Goal: Task Accomplishment & Management: Complete application form

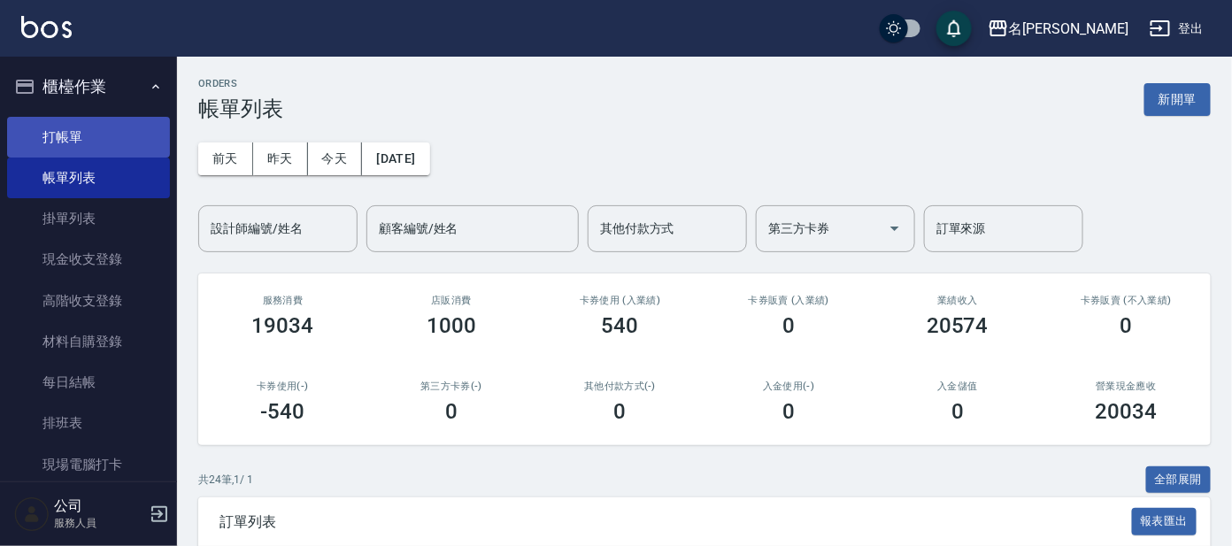
click at [90, 136] on link "打帳單" at bounding box center [88, 137] width 163 height 41
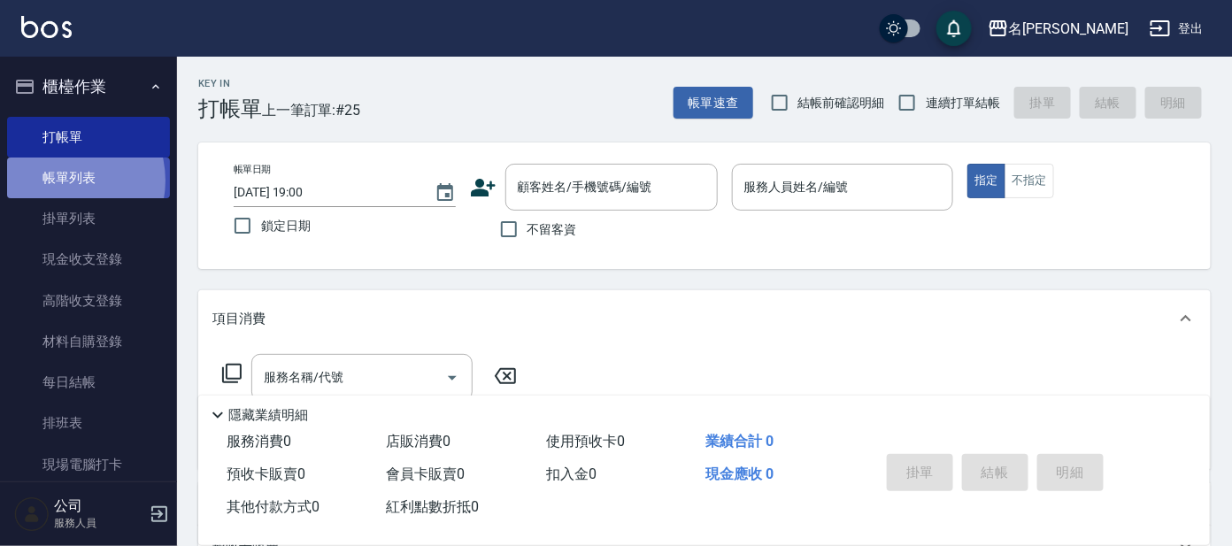
click at [60, 180] on link "帳單列表" at bounding box center [88, 177] width 163 height 41
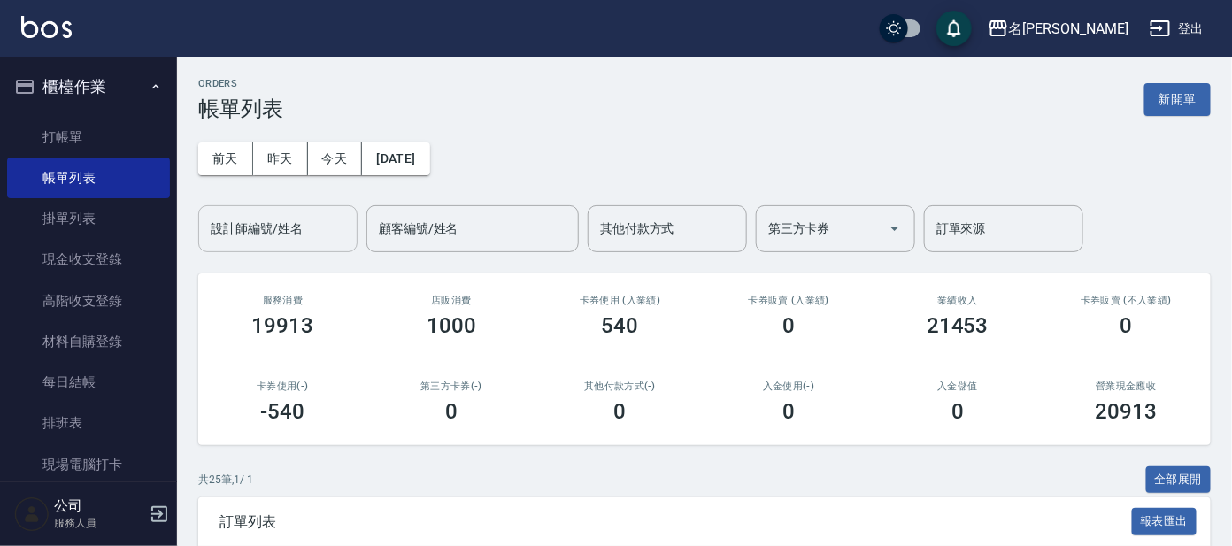
click at [285, 226] on input "設計師編號/姓名" at bounding box center [277, 228] width 143 height 31
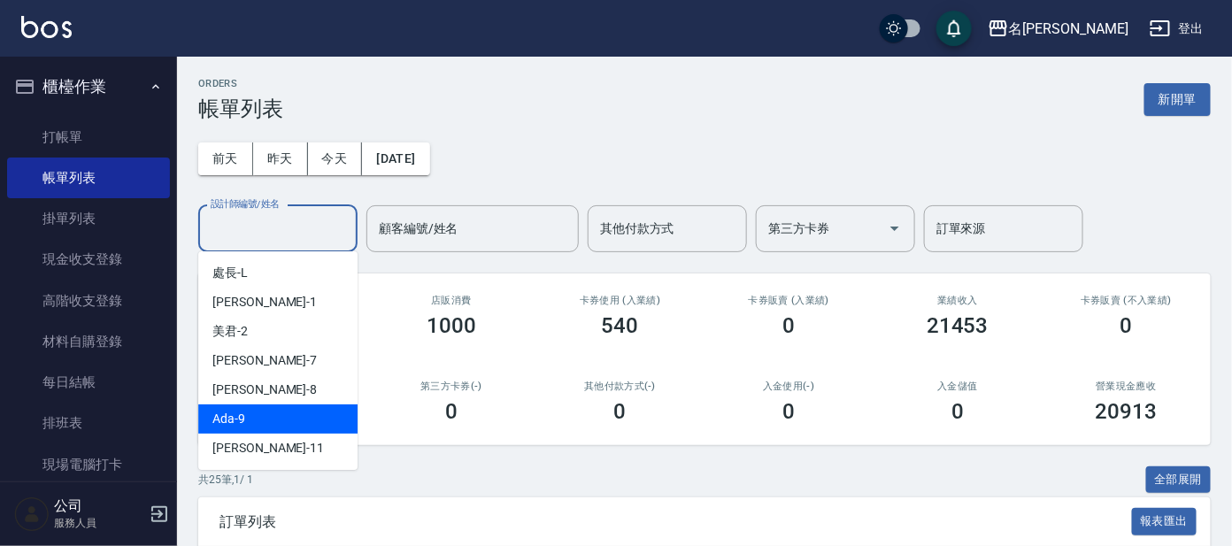
click at [265, 420] on div "Ada -9" at bounding box center [277, 418] width 159 height 29
type input "Ada-9"
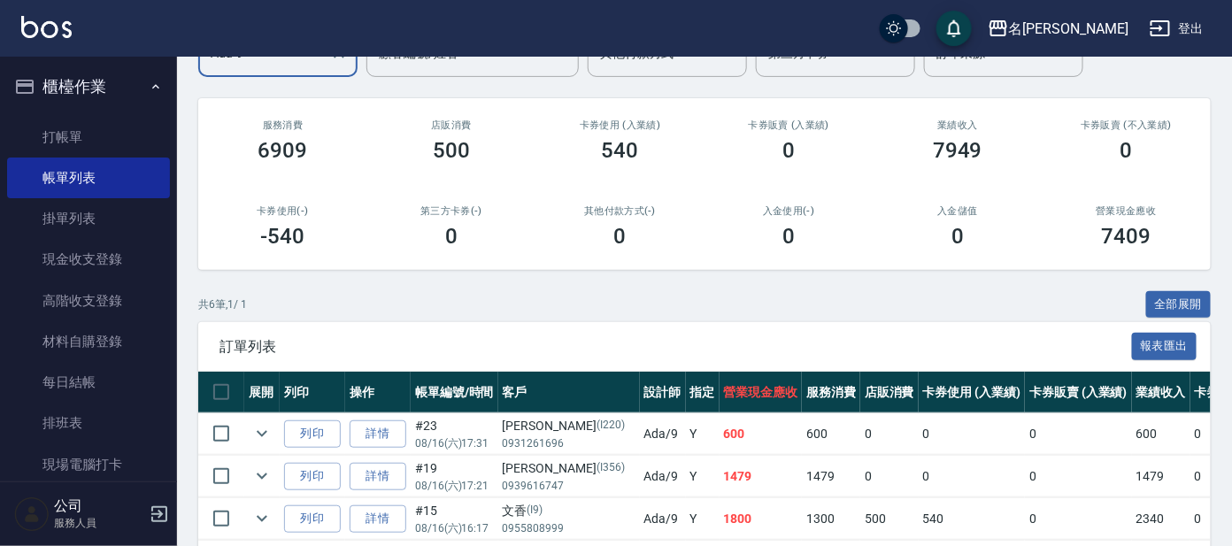
scroll to position [160, 0]
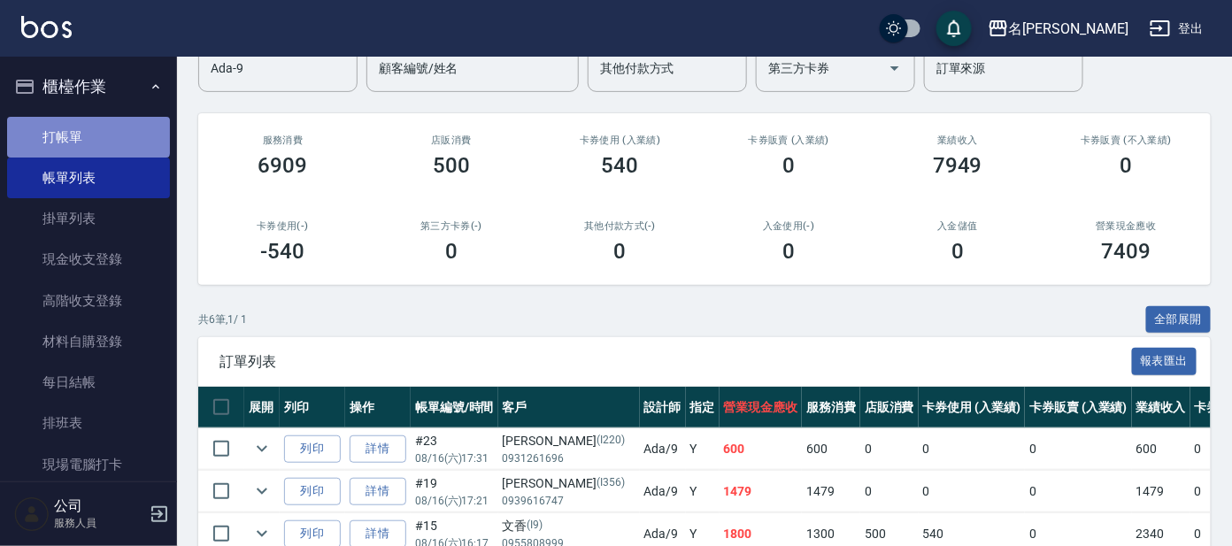
click at [88, 135] on link "打帳單" at bounding box center [88, 137] width 163 height 41
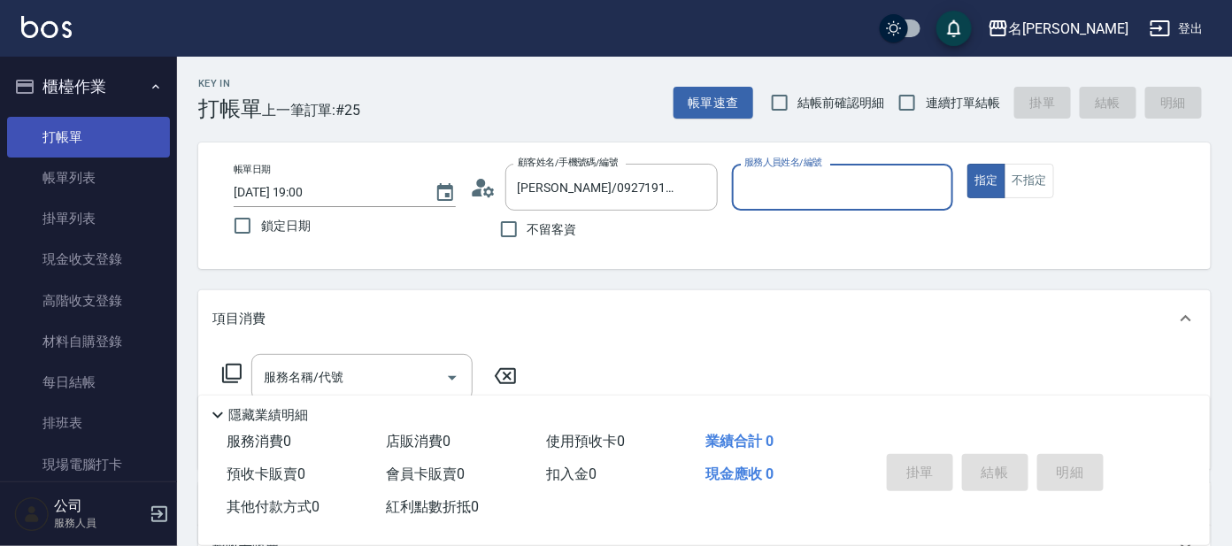
type input "[PERSON_NAME]/0918468352/P4"
type input "公司 -100"
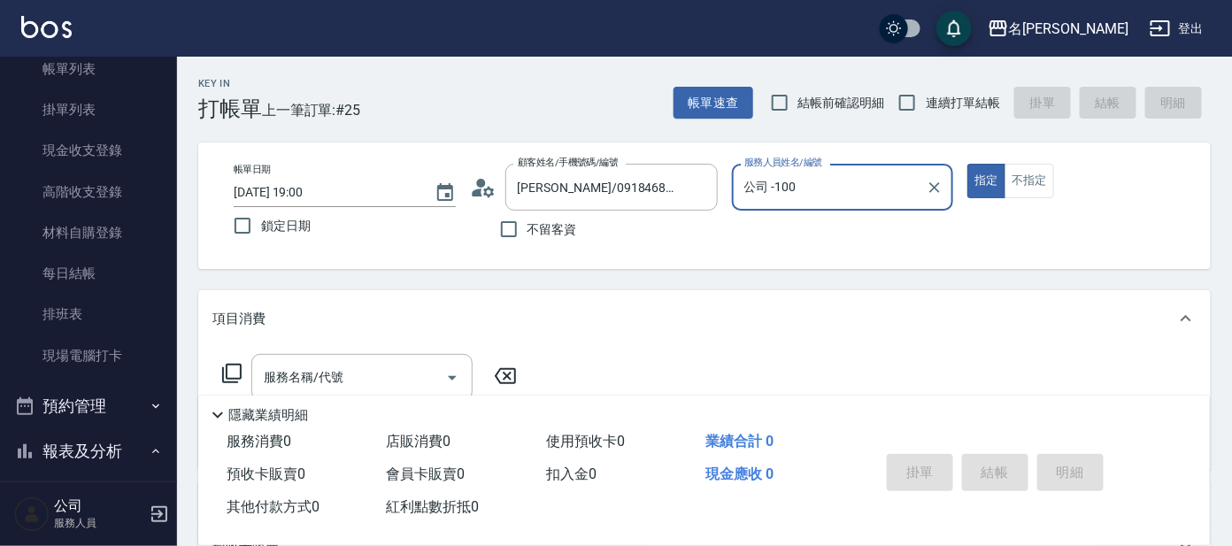
scroll to position [110, 0]
click at [936, 189] on icon "Clear" at bounding box center [934, 188] width 18 height 18
click at [893, 183] on input "服務人員姓名/編號" at bounding box center [843, 187] width 206 height 31
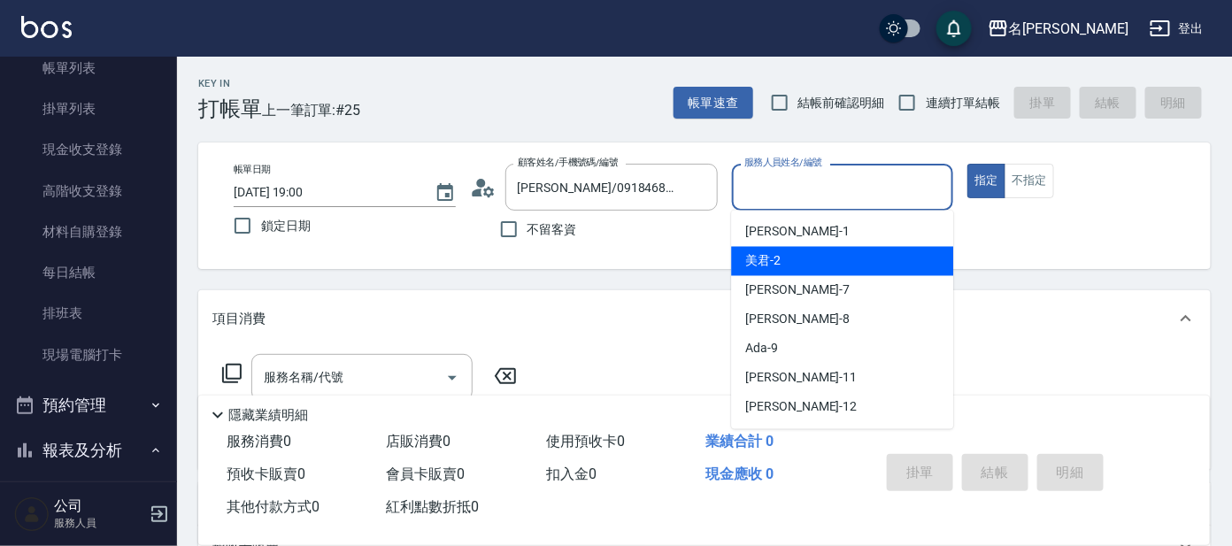
click at [878, 257] on div "美君 -2" at bounding box center [842, 261] width 222 height 29
type input "美君-2"
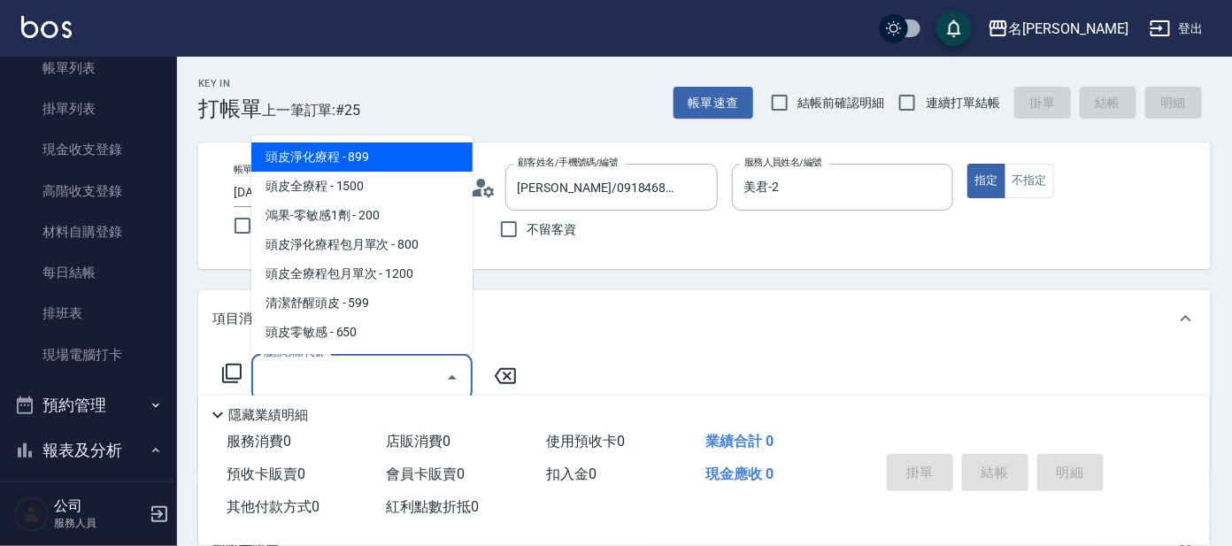
click at [403, 381] on input "服務名稱/代號" at bounding box center [348, 377] width 179 height 31
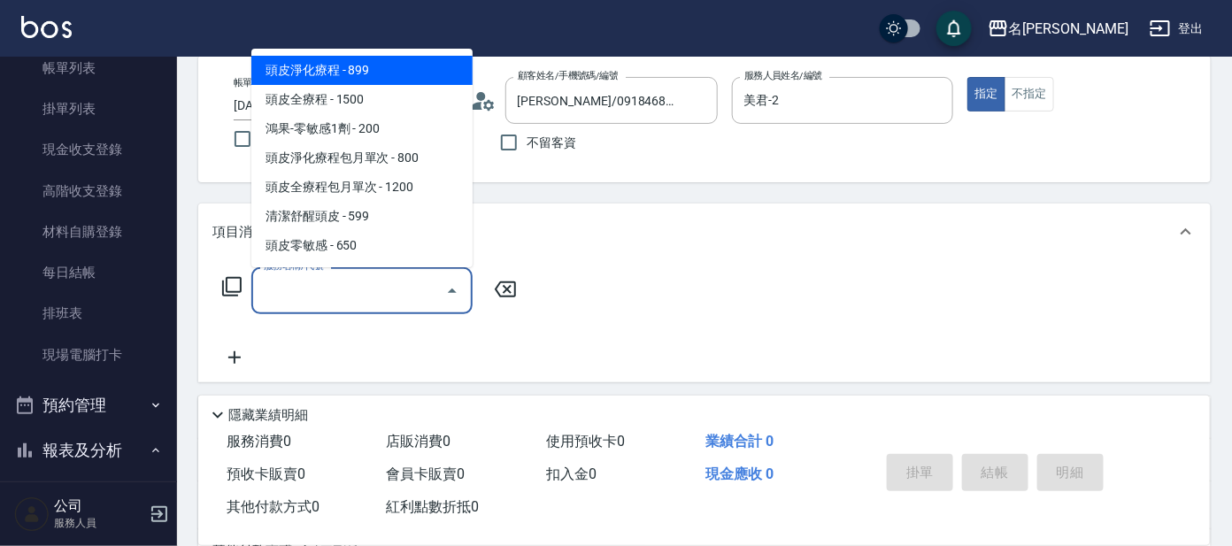
scroll to position [220, 0]
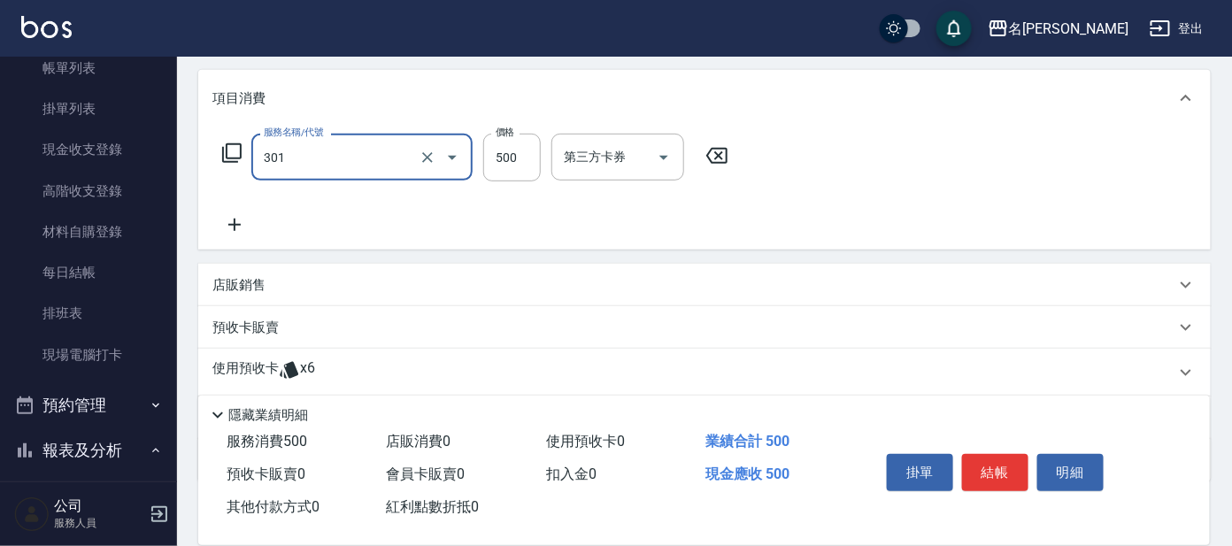
type input "剪髮 A級設計師(301)"
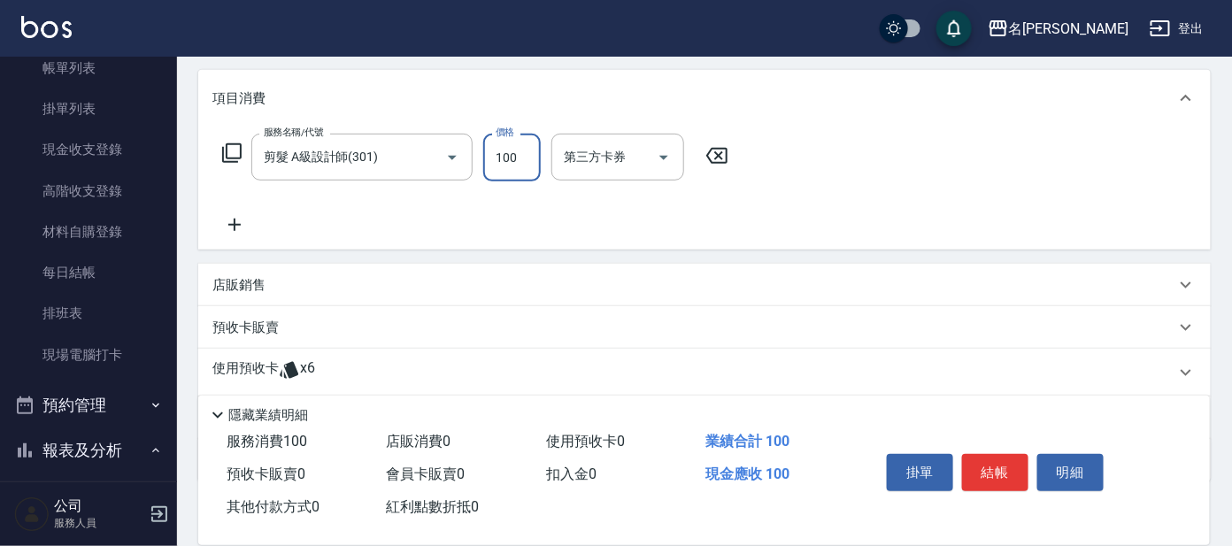
type input "100"
click at [227, 224] on icon at bounding box center [234, 224] width 44 height 21
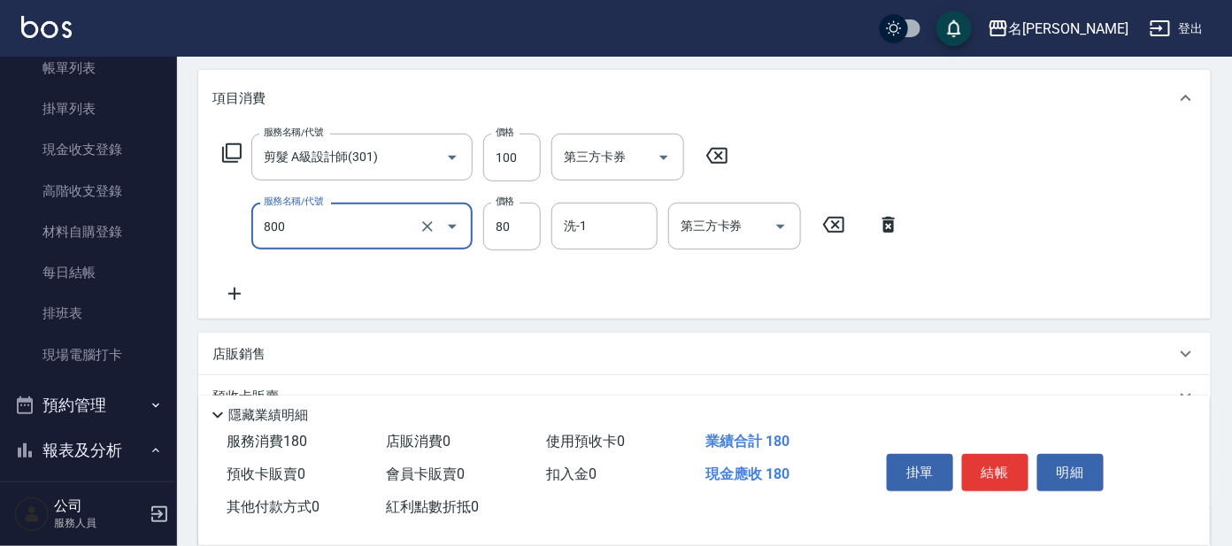
type input "快速修護(800)"
click at [583, 232] on input "洗-1" at bounding box center [604, 226] width 90 height 31
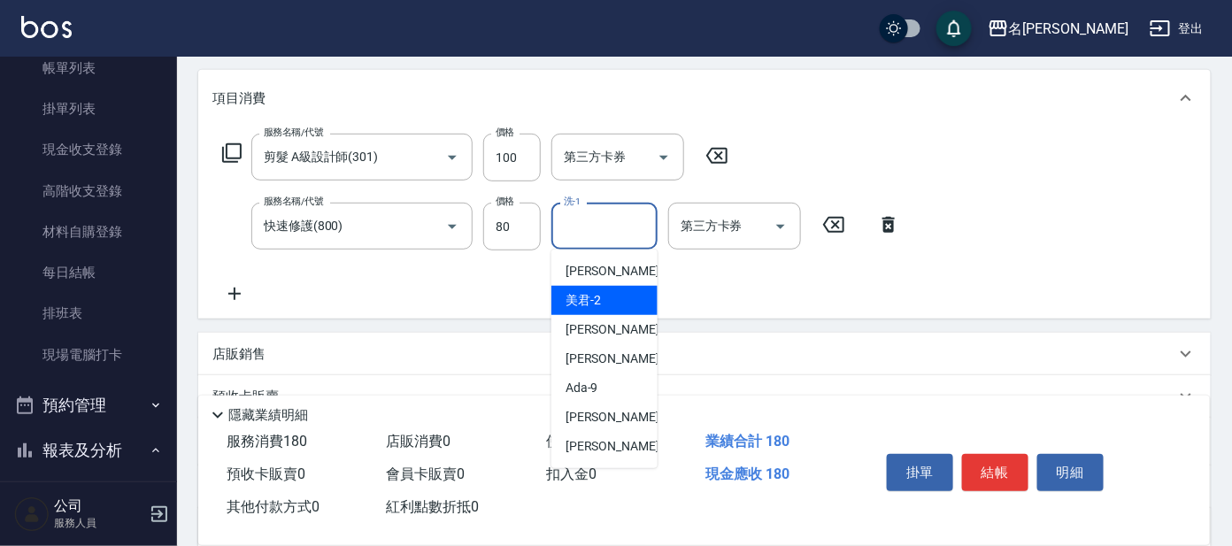
click at [591, 300] on span "美君 -2" at bounding box center [582, 300] width 35 height 19
type input "美君-2"
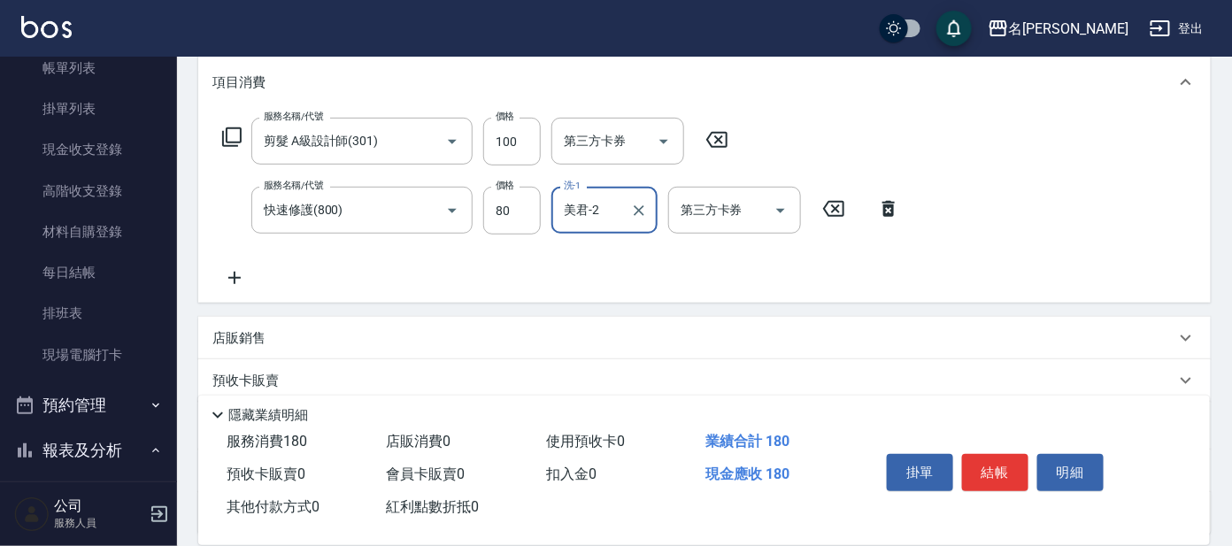
scroll to position [390, 0]
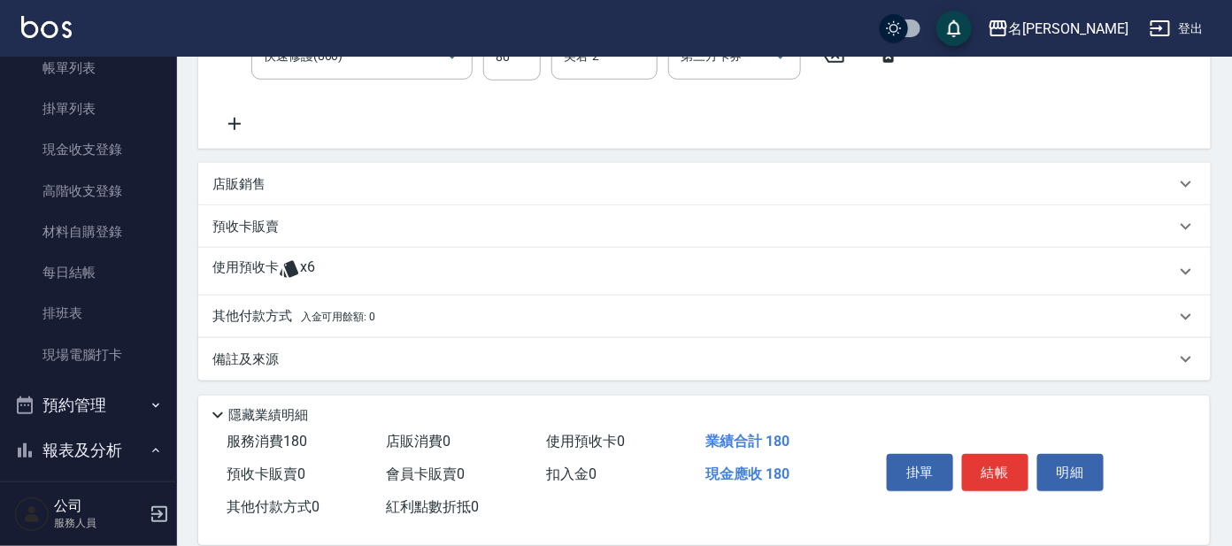
click at [274, 262] on p "使用預收卡" at bounding box center [245, 271] width 66 height 27
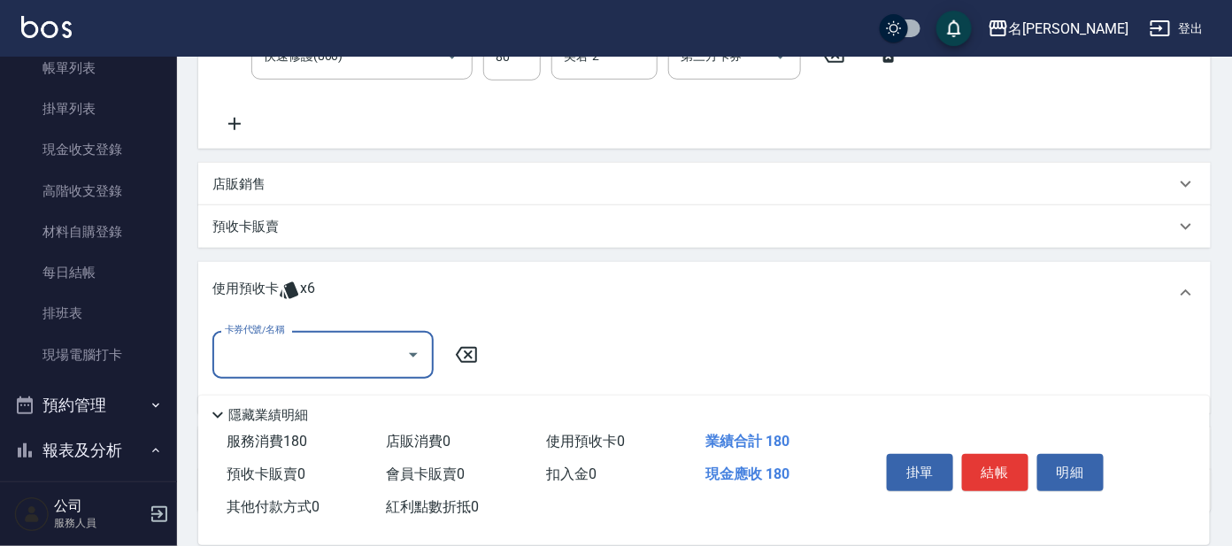
scroll to position [0, 0]
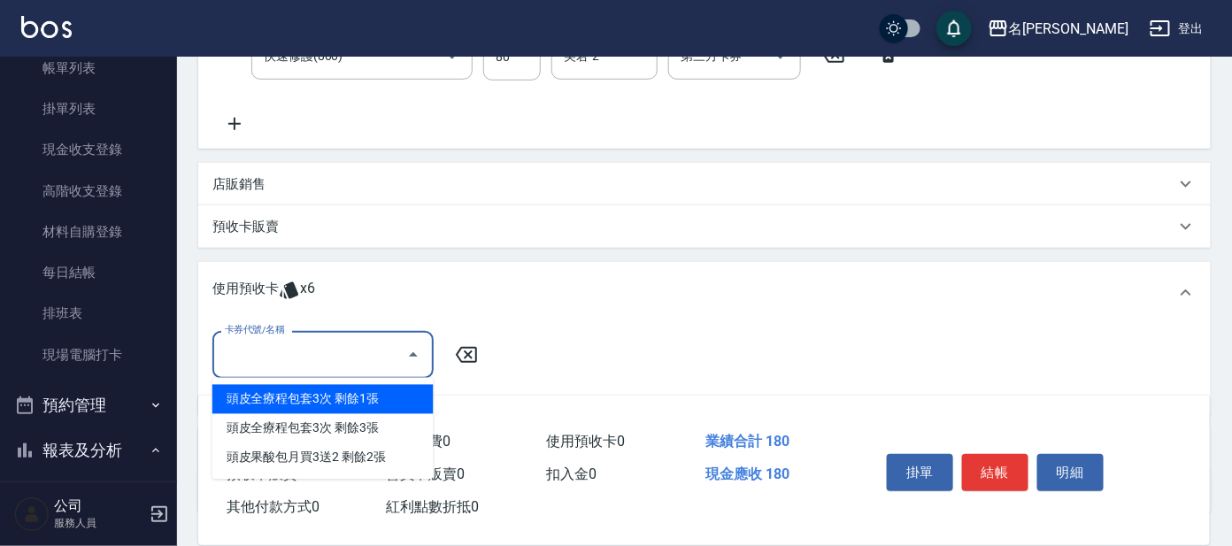
drag, startPoint x: 292, startPoint y: 343, endPoint x: 288, endPoint y: 358, distance: 15.7
click at [291, 344] on input "卡券代號/名稱" at bounding box center [309, 354] width 179 height 31
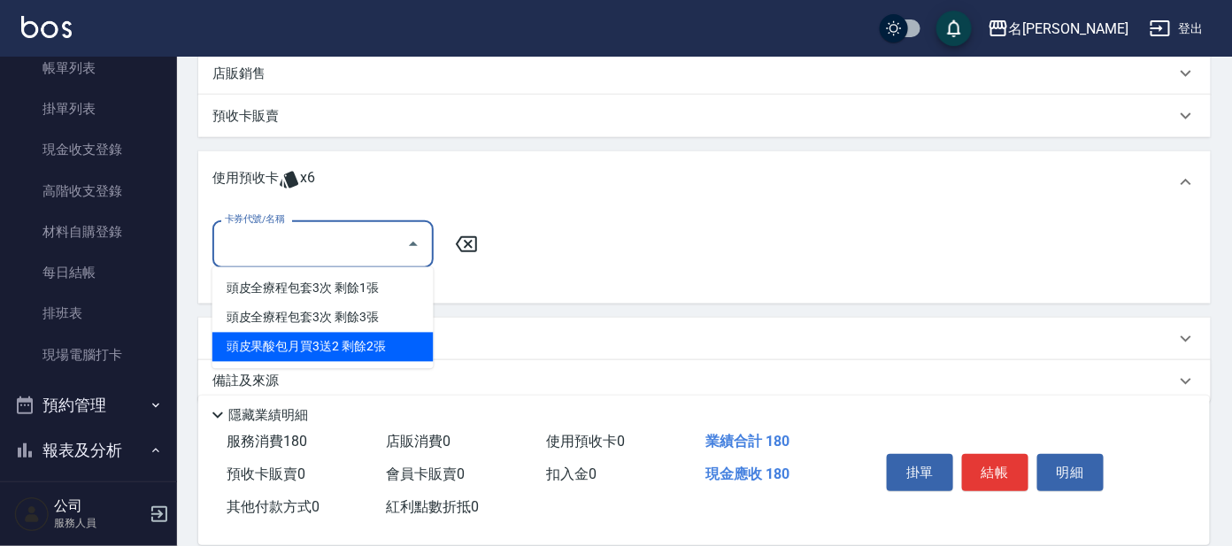
click at [347, 349] on div "頭皮果酸包月買3送2 剩餘2張" at bounding box center [322, 347] width 221 height 29
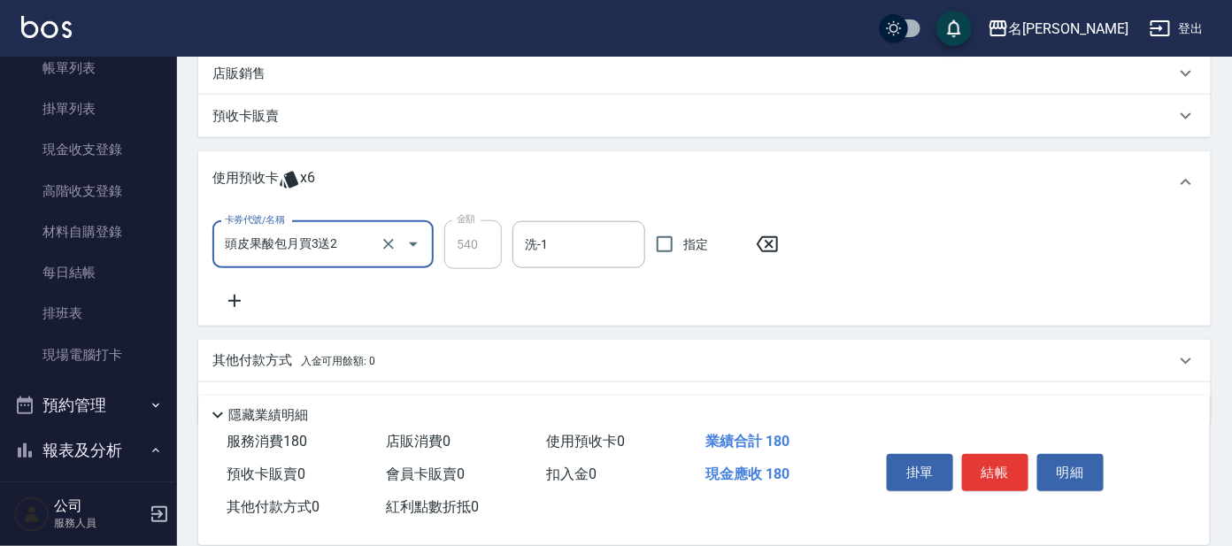
type input "頭皮果酸包月買3送2"
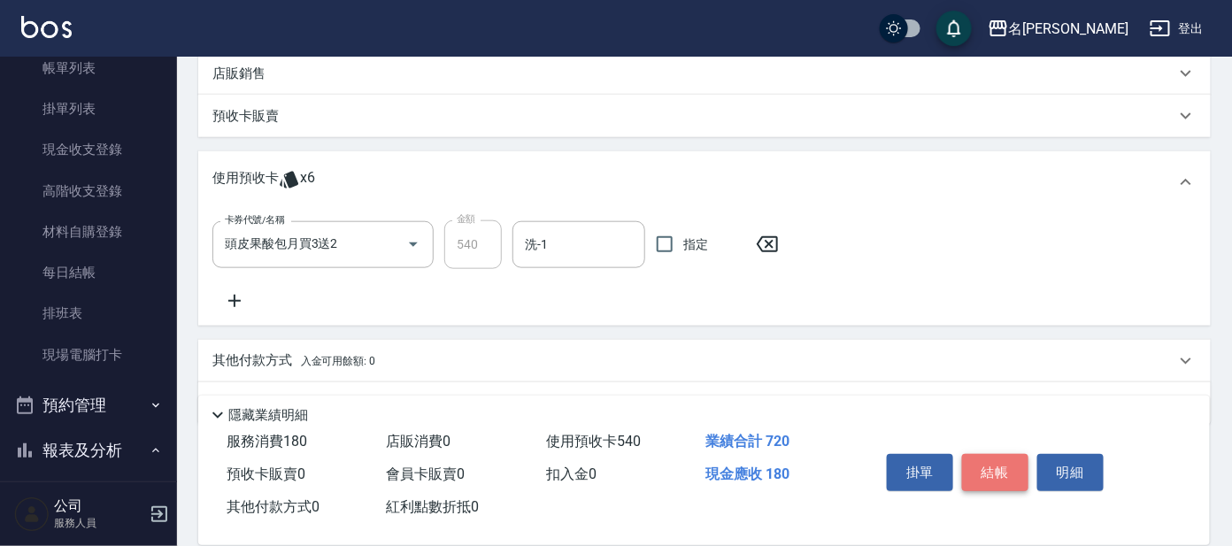
click at [994, 458] on button "結帳" at bounding box center [995, 472] width 66 height 37
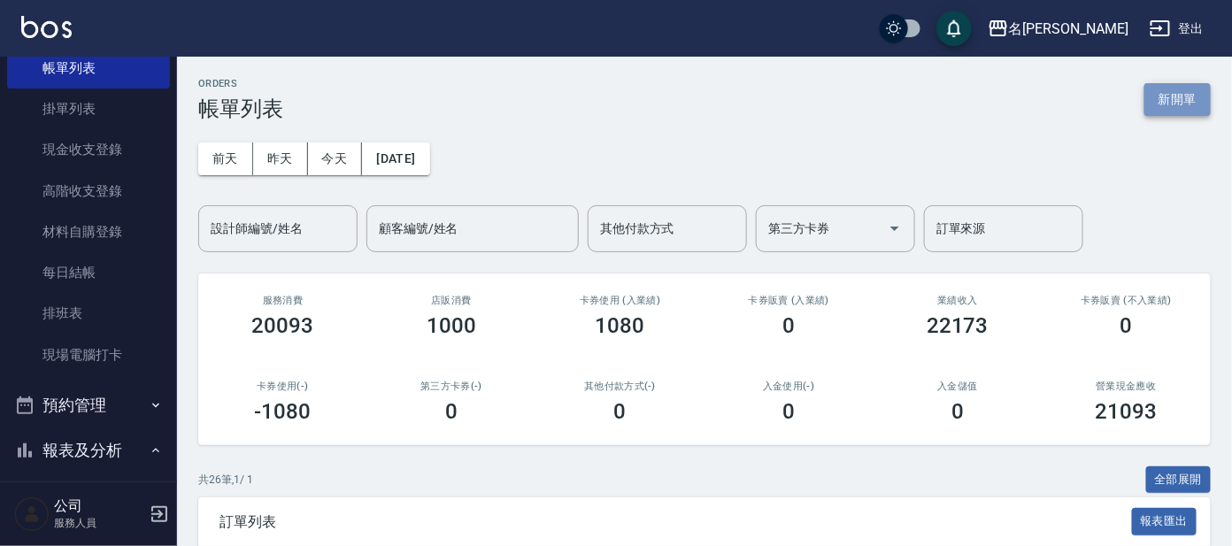
click at [1171, 97] on button "新開單" at bounding box center [1177, 99] width 66 height 33
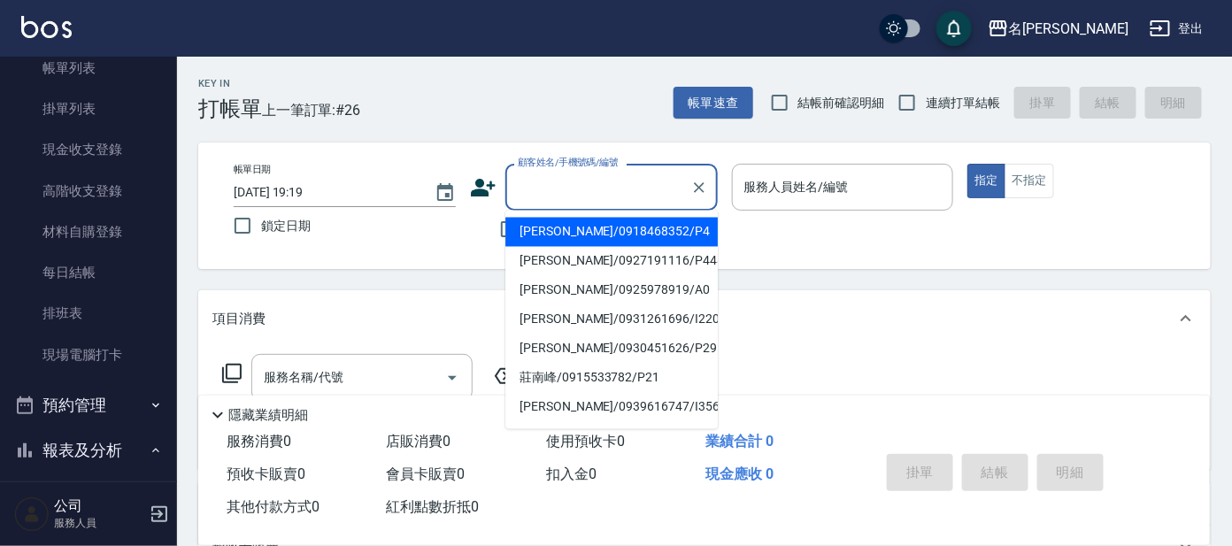
click at [600, 173] on input "顧客姓名/手機號碼/編號" at bounding box center [598, 187] width 170 height 31
click at [615, 228] on li "[PERSON_NAME]/0918468352/P4" at bounding box center [611, 232] width 212 height 29
type input "[PERSON_NAME]/0918468352/P4"
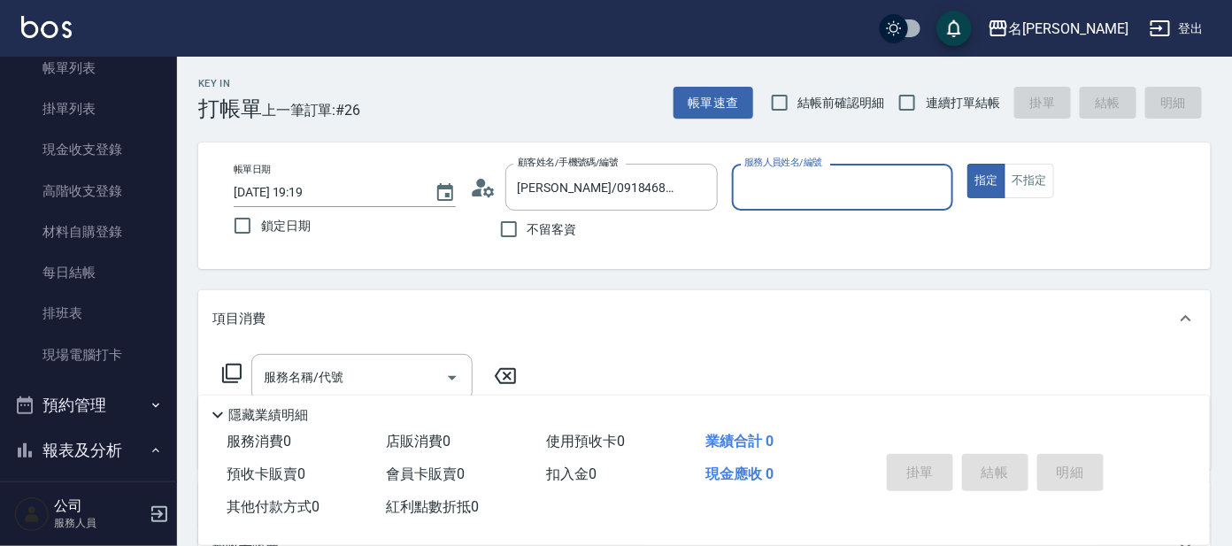
type input "公司 -100"
click at [938, 181] on icon "Clear" at bounding box center [934, 188] width 18 height 18
click at [861, 200] on input "服務人員姓名/編號" at bounding box center [843, 187] width 206 height 31
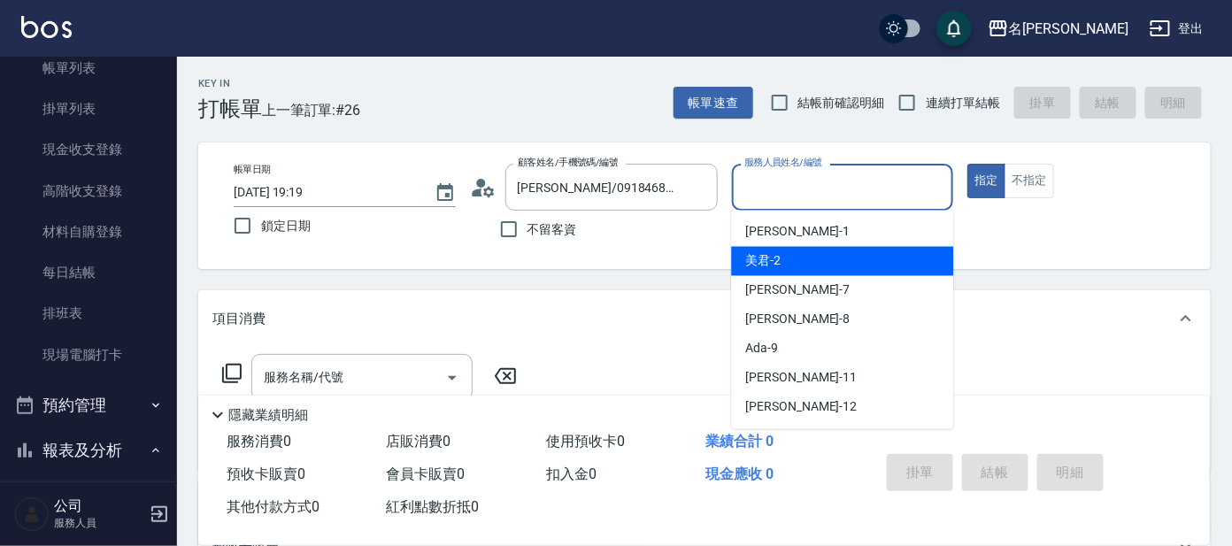
click at [843, 255] on div "美君 -2" at bounding box center [842, 261] width 222 height 29
type input "美君-2"
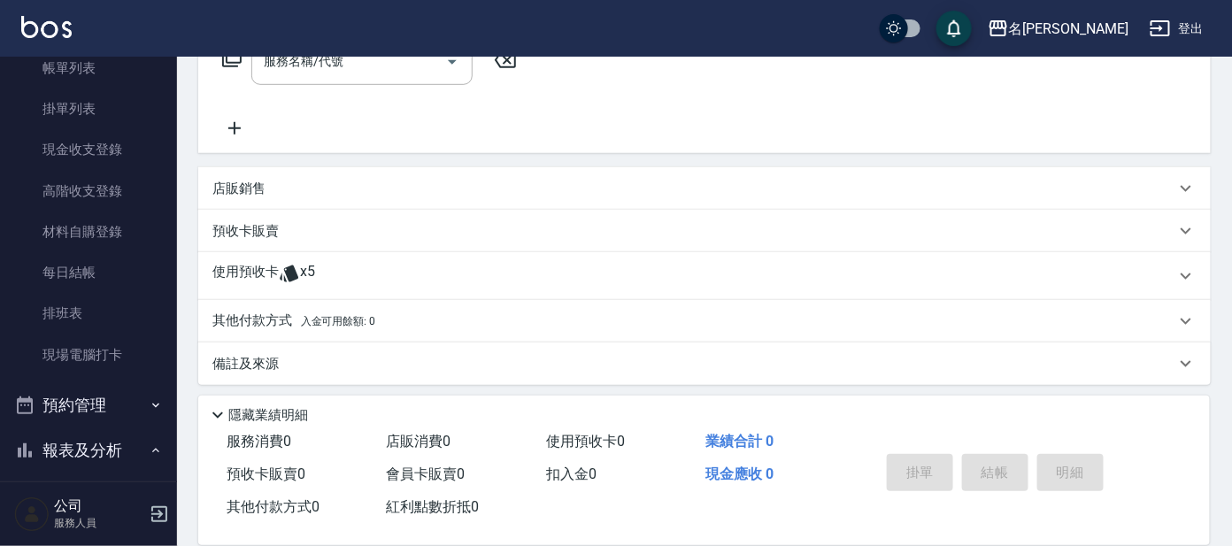
scroll to position [319, 0]
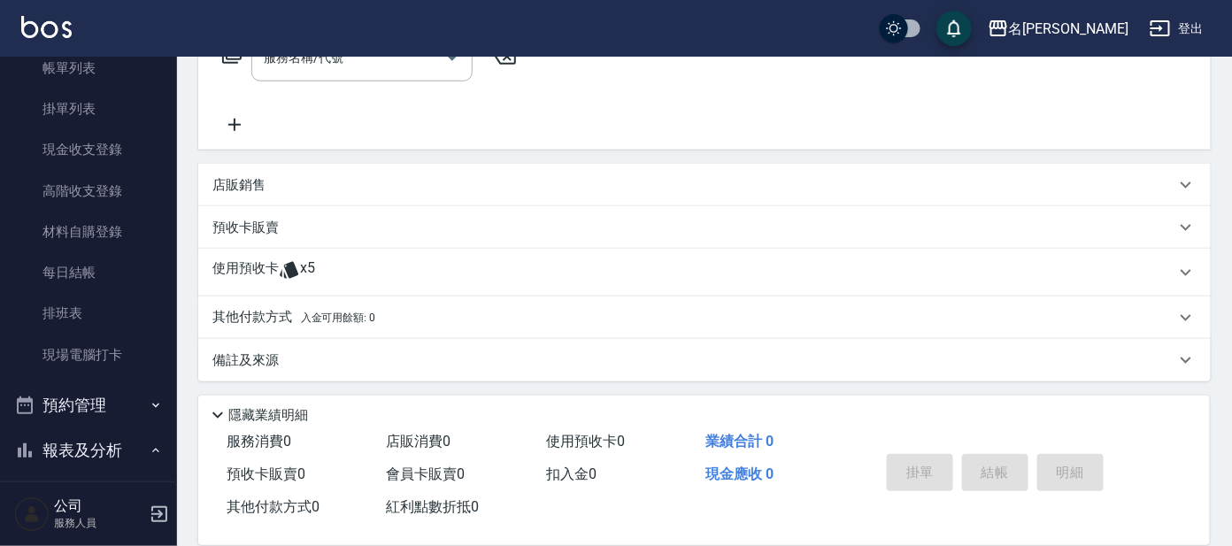
click at [273, 265] on p "使用預收卡" at bounding box center [245, 272] width 66 height 27
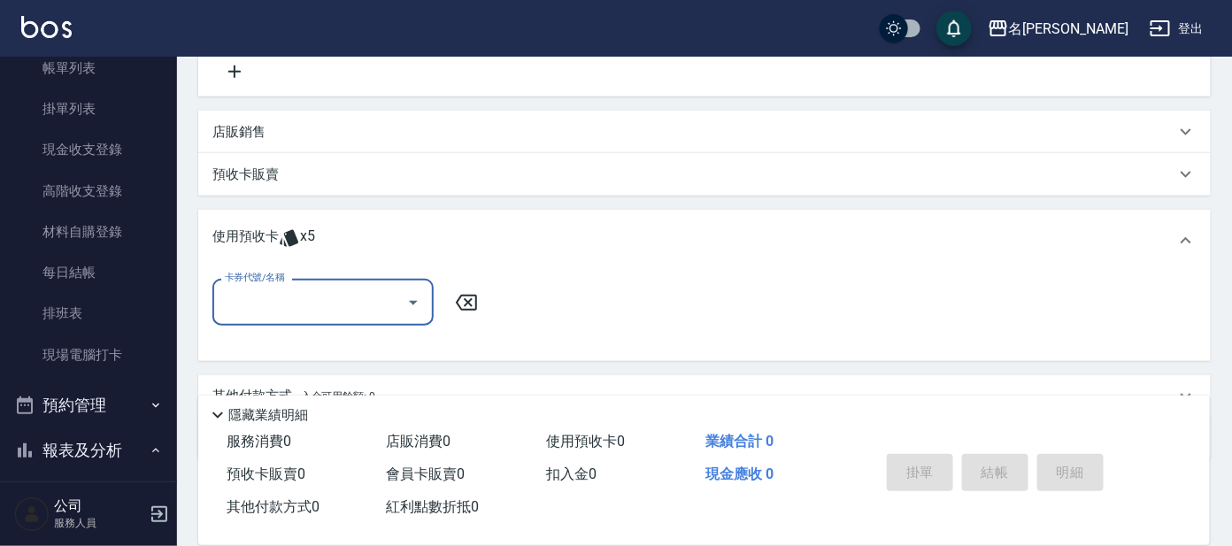
scroll to position [451, 0]
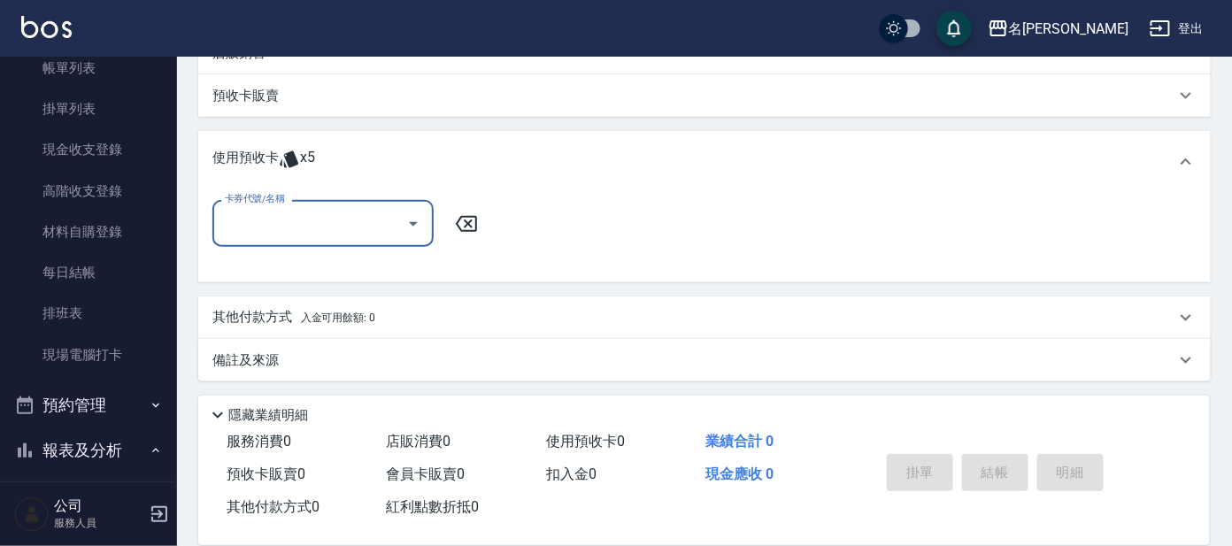
click at [362, 237] on input "卡券代號/名稱" at bounding box center [309, 223] width 179 height 31
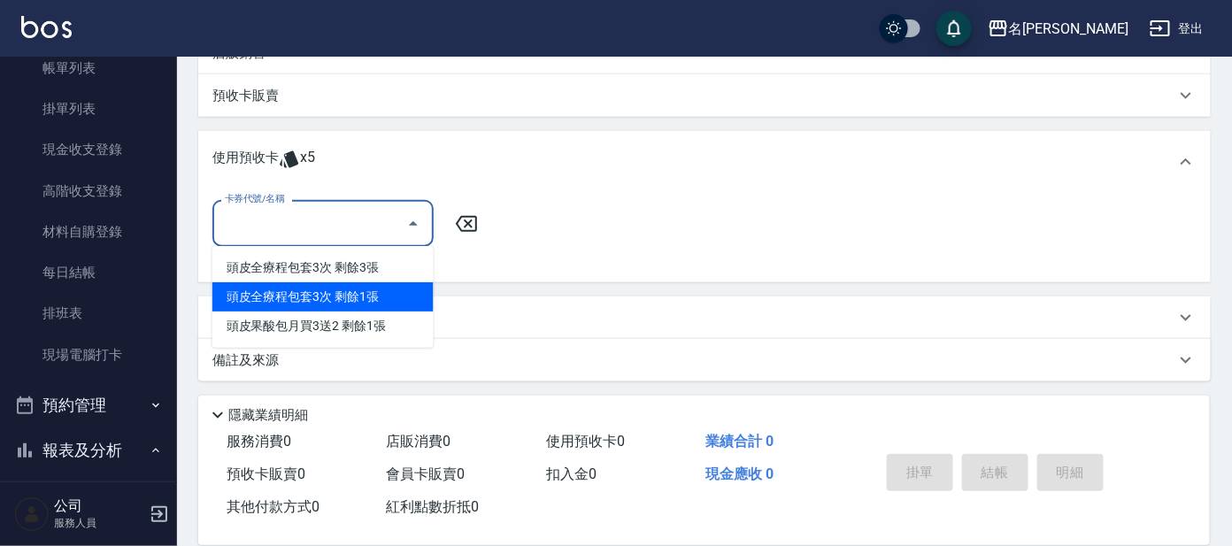
click at [367, 292] on div "頭皮全療程包套3次 剩餘1張" at bounding box center [322, 296] width 221 height 29
type input "頭皮全療程包套3次"
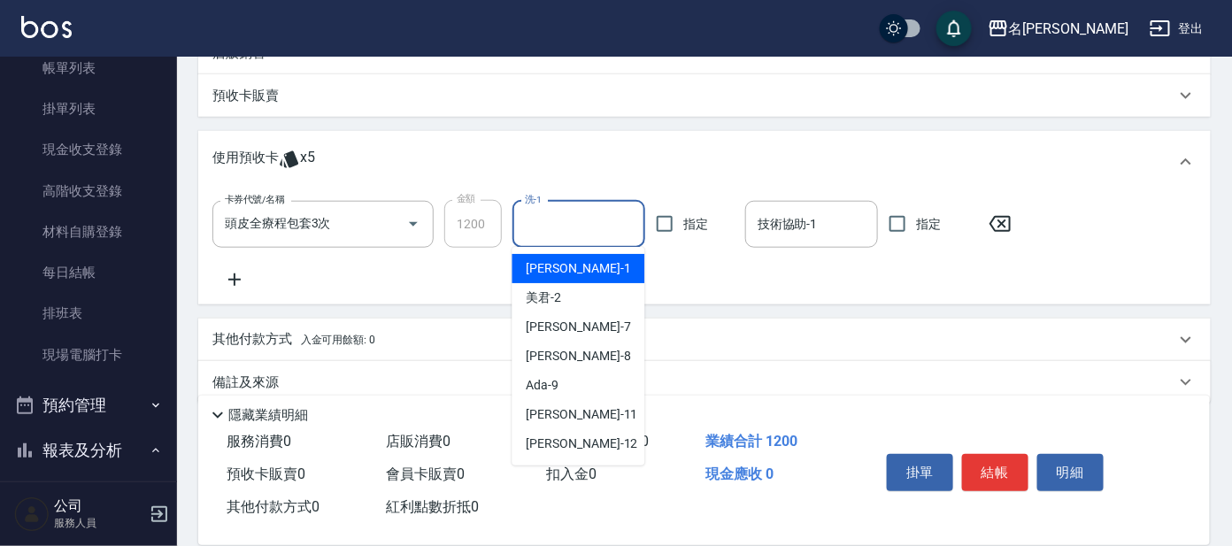
click at [612, 234] on input "洗-1" at bounding box center [578, 224] width 117 height 31
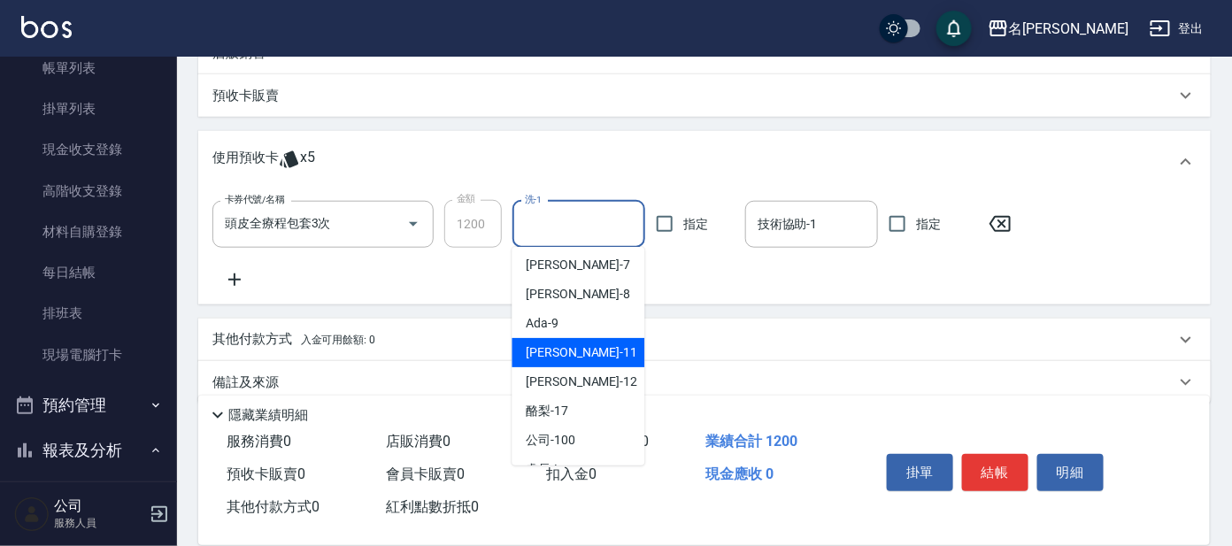
scroll to position [88, 0]
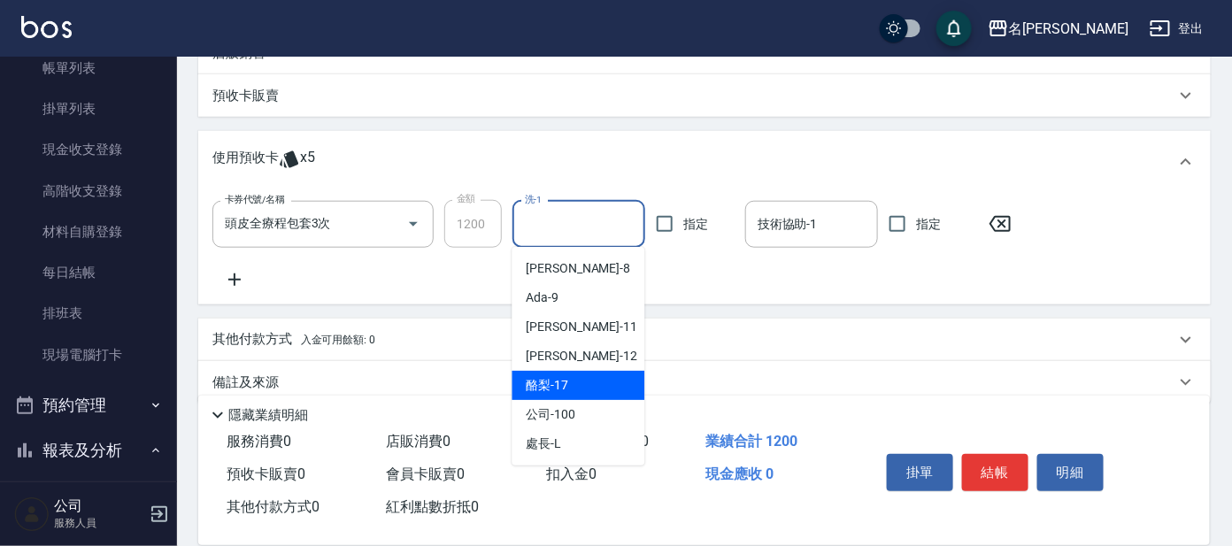
click at [575, 389] on div "酪梨 -17" at bounding box center [578, 385] width 133 height 29
type input "酪梨-17"
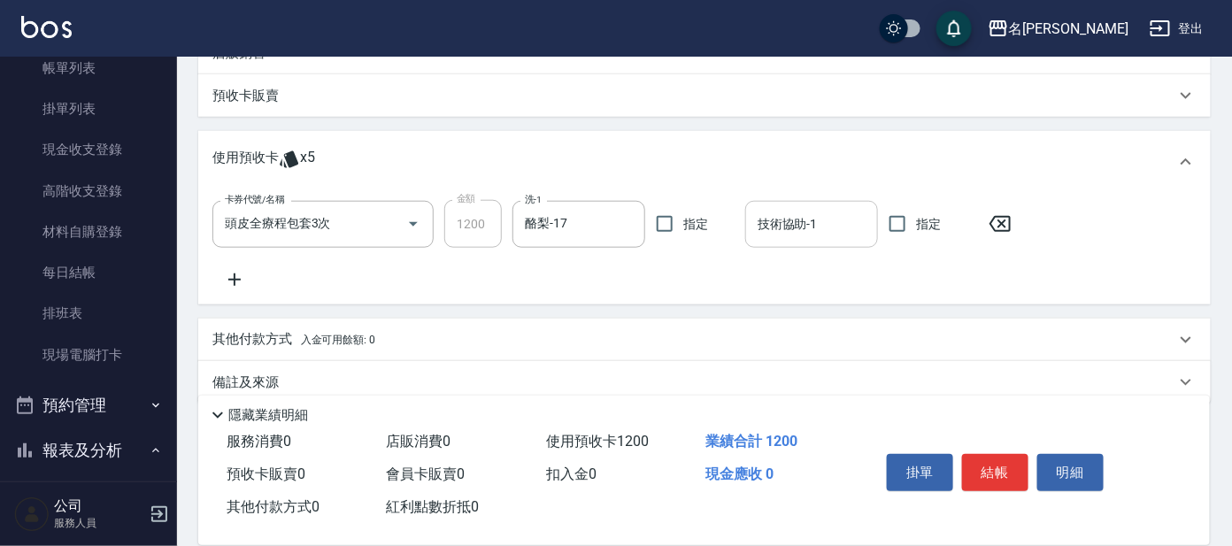
click at [821, 229] on input "技術協助-1" at bounding box center [811, 224] width 117 height 31
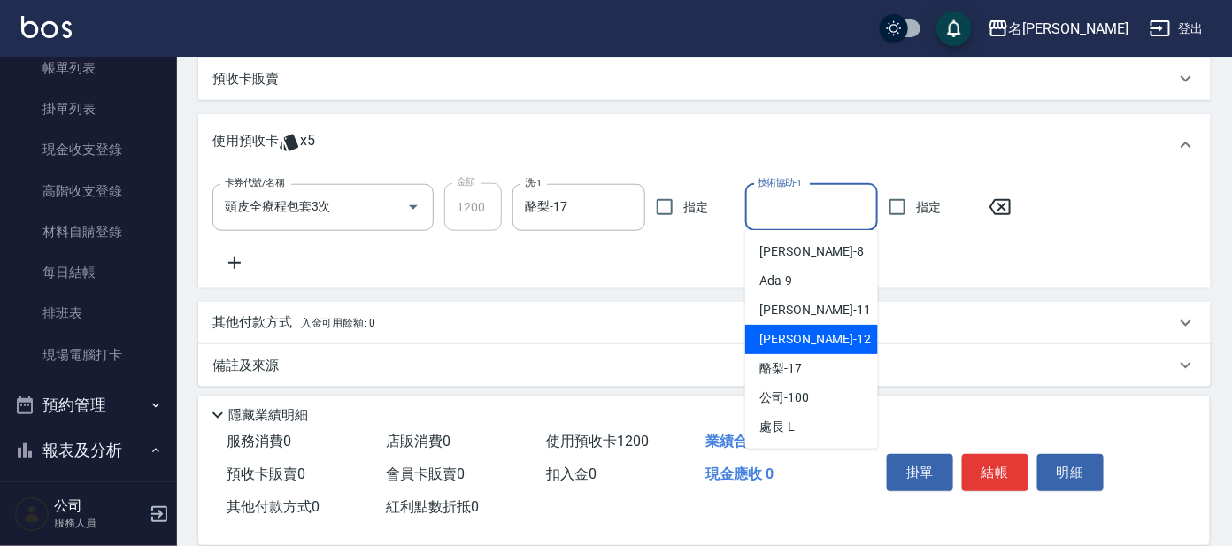
scroll to position [474, 0]
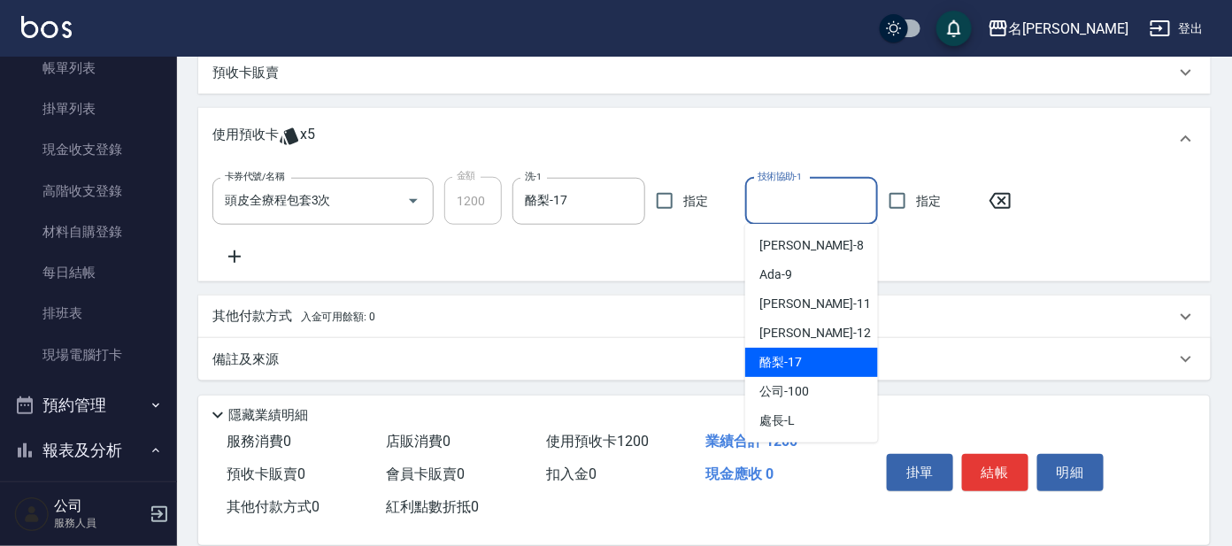
click at [798, 356] on span "酪梨 -17" at bounding box center [780, 362] width 42 height 19
type input "酪梨-17"
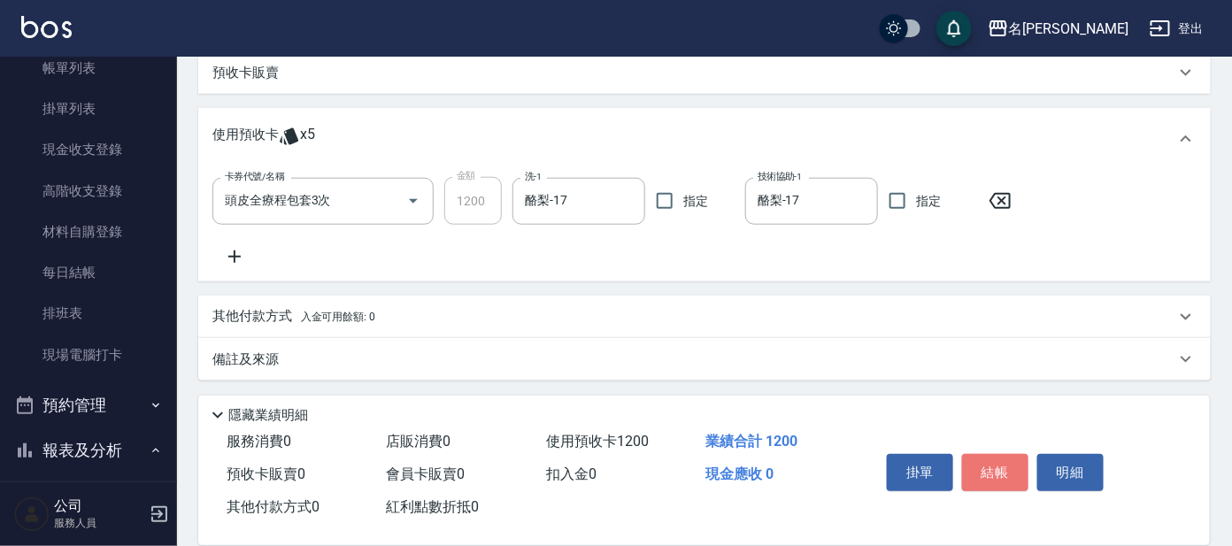
click at [978, 464] on button "結帳" at bounding box center [995, 472] width 66 height 37
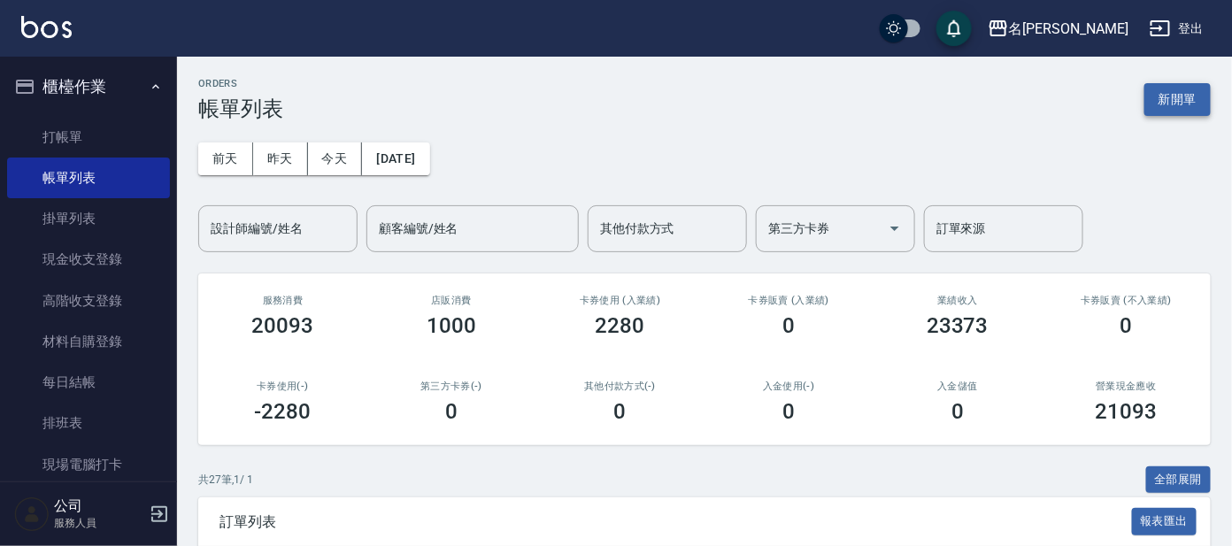
click at [1193, 91] on button "新開單" at bounding box center [1177, 99] width 66 height 33
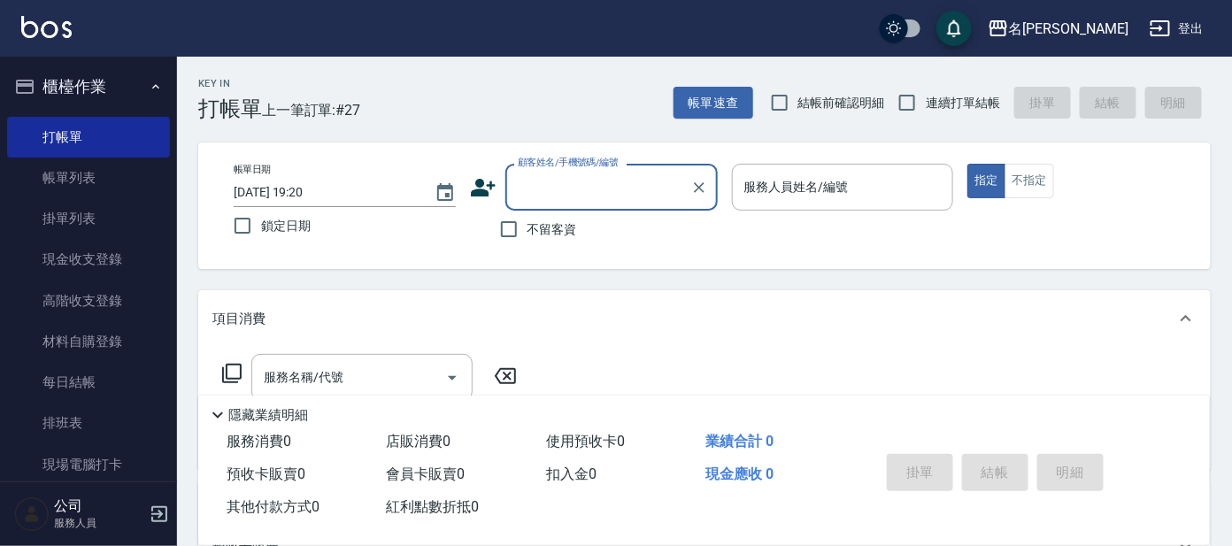
click at [634, 190] on input "顧客姓名/手機號碼/編號" at bounding box center [598, 187] width 170 height 31
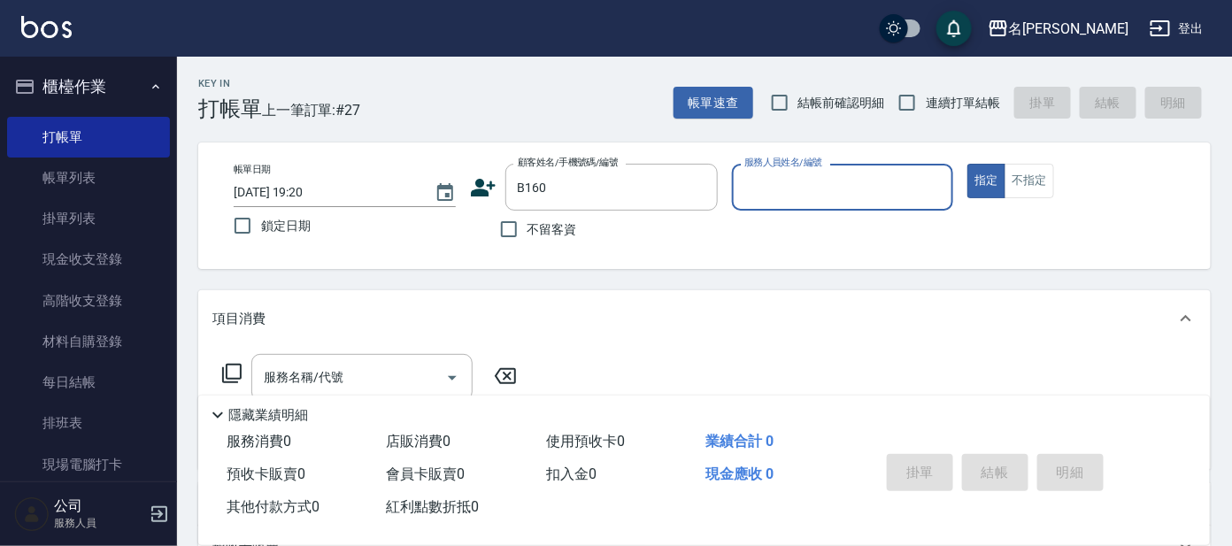
type input "[PERSON_NAME]/0975327828/B160"
type input "美君-2"
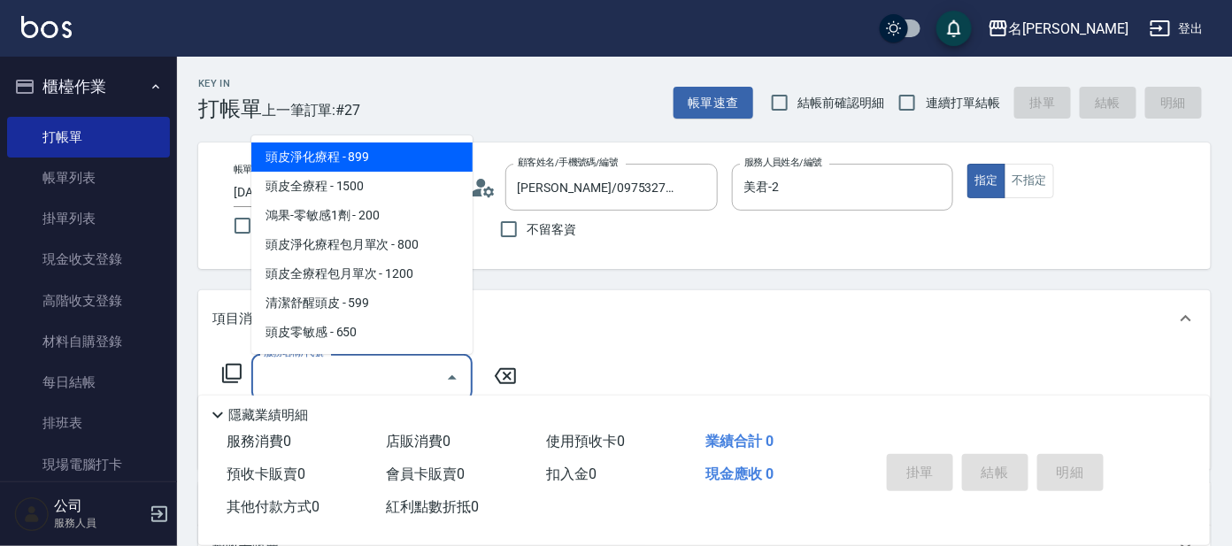
click at [407, 370] on input "服務名稱/代號" at bounding box center [348, 377] width 179 height 31
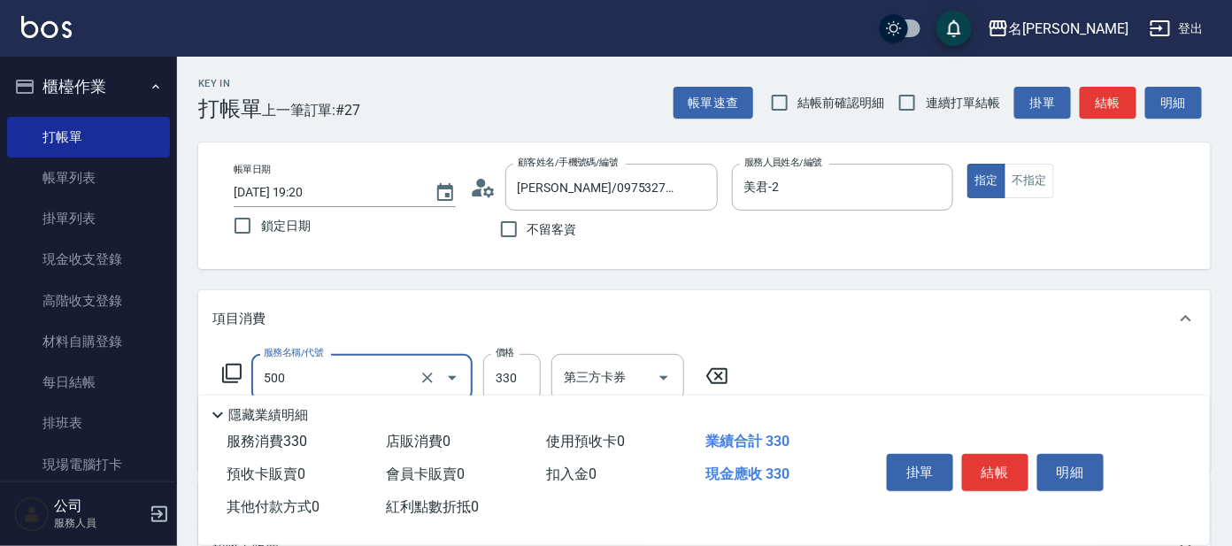
type input "高階洗髮(500)"
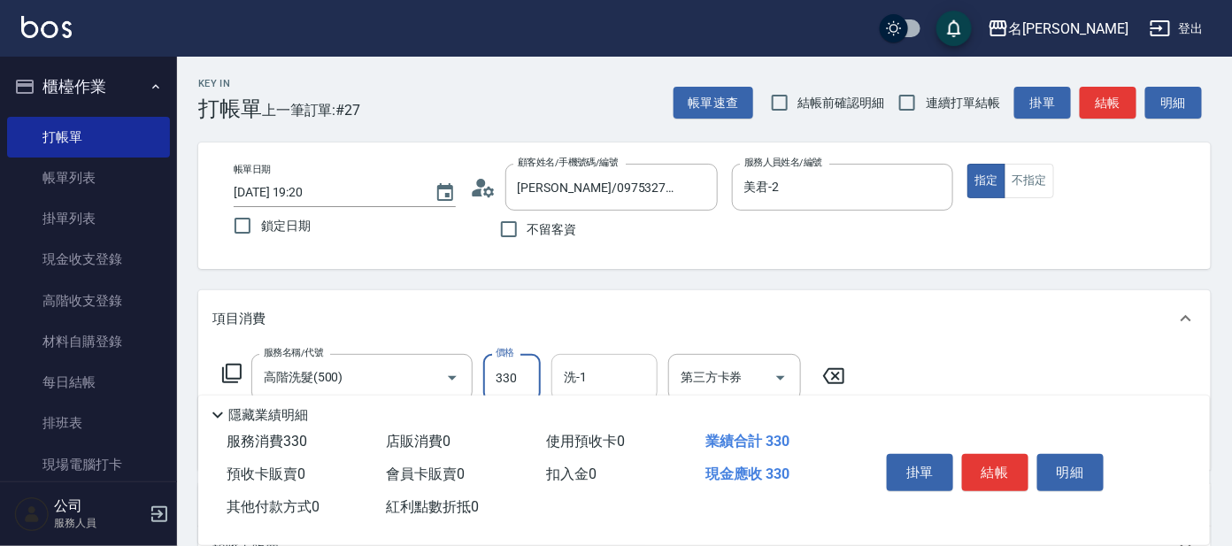
click at [603, 372] on input "洗-1" at bounding box center [604, 377] width 90 height 31
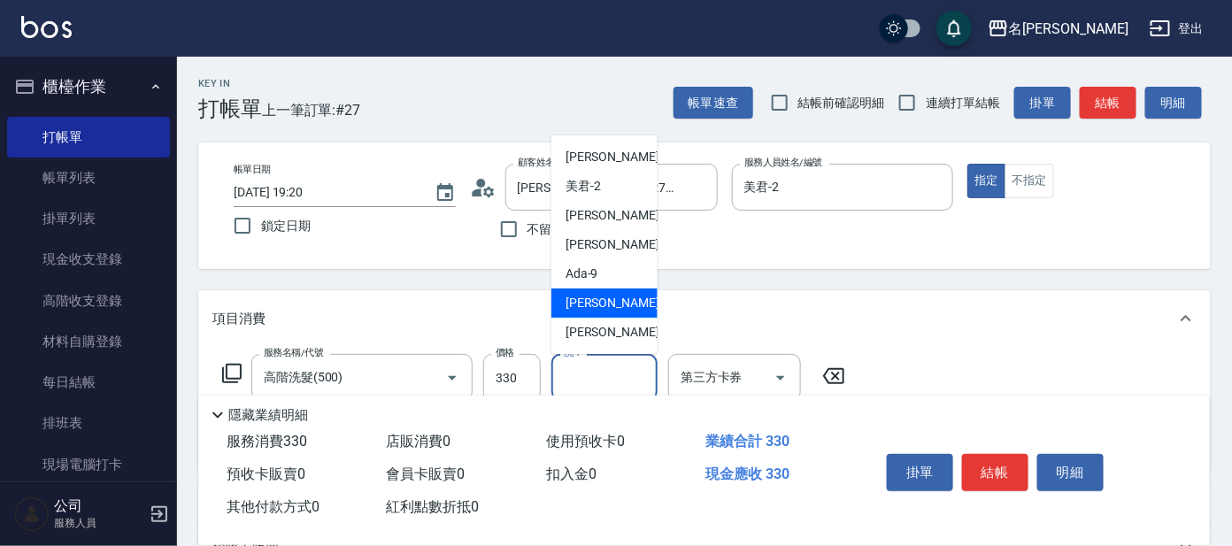
click at [617, 303] on div "[PERSON_NAME] -11" at bounding box center [604, 302] width 106 height 29
type input "[PERSON_NAME]-11"
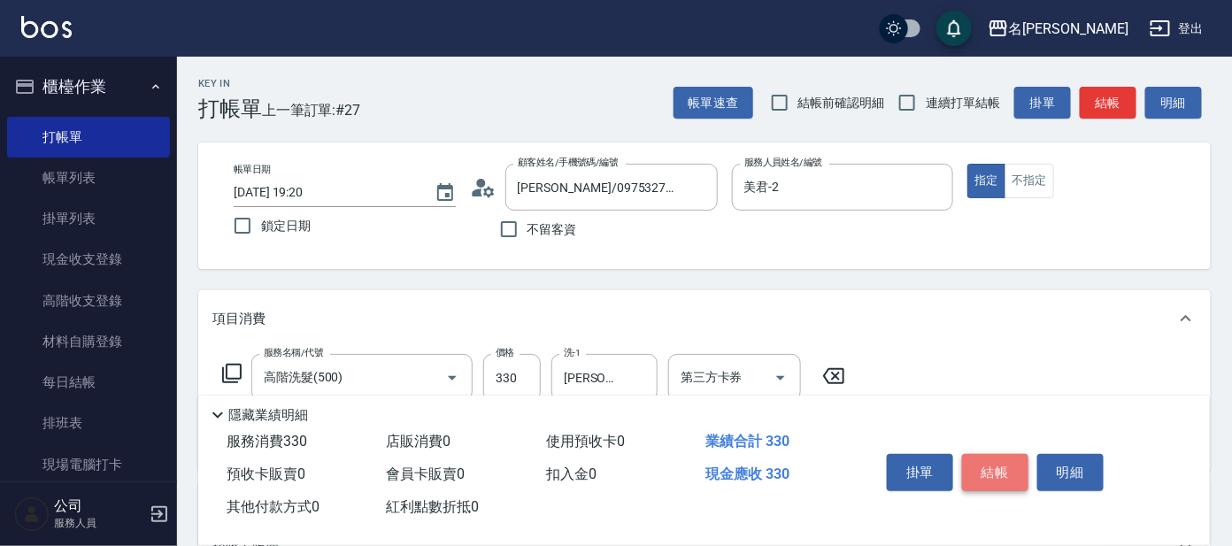
click at [978, 454] on button "結帳" at bounding box center [995, 472] width 66 height 37
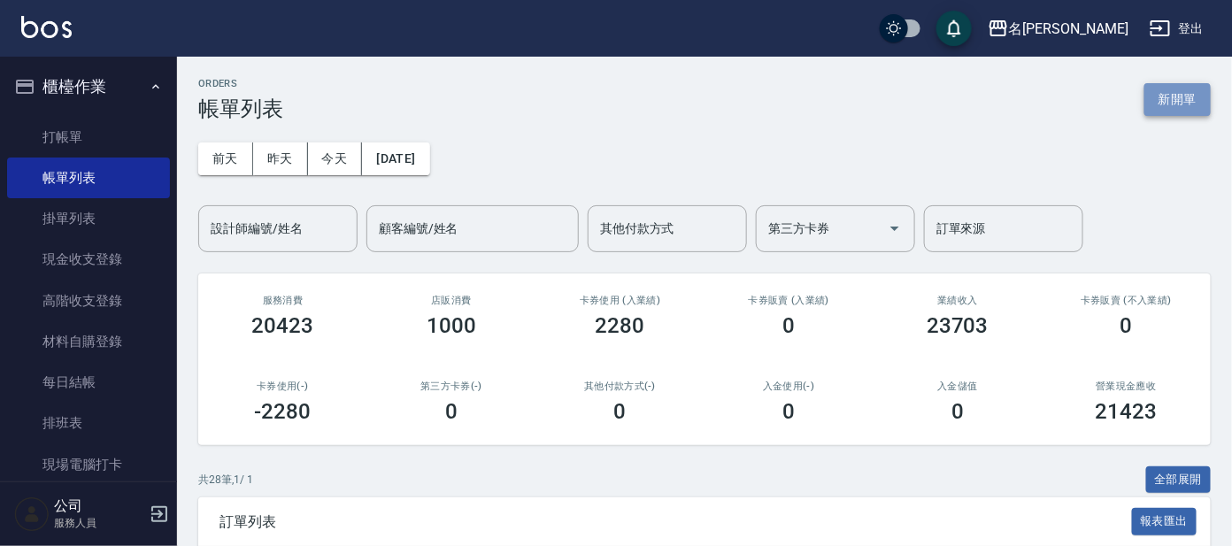
click at [1175, 96] on button "新開單" at bounding box center [1177, 99] width 66 height 33
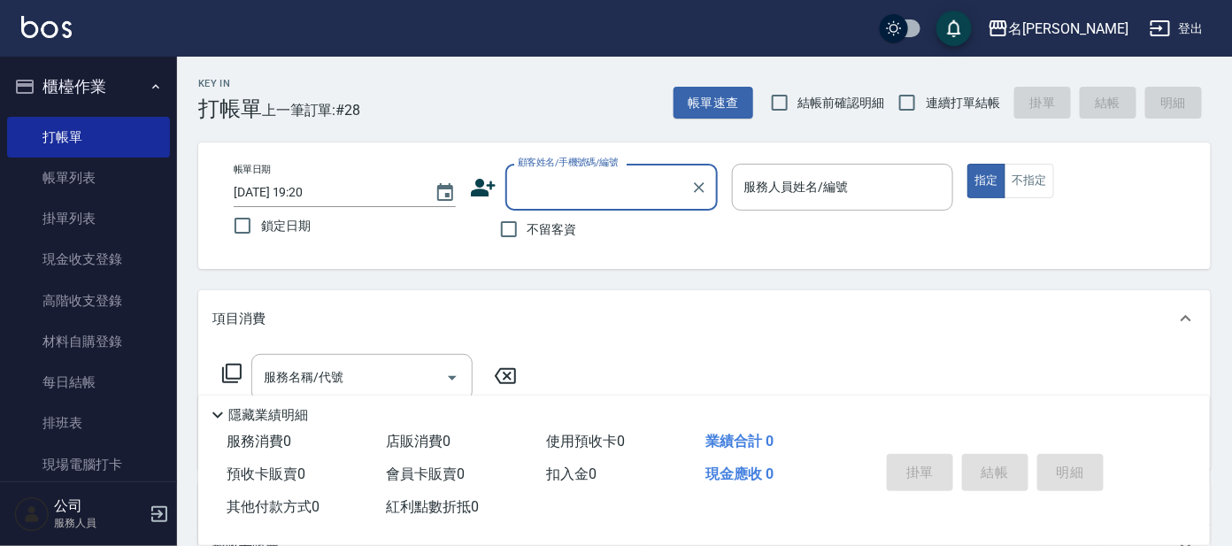
click at [627, 190] on input "顧客姓名/手機號碼/編號" at bounding box center [598, 187] width 170 height 31
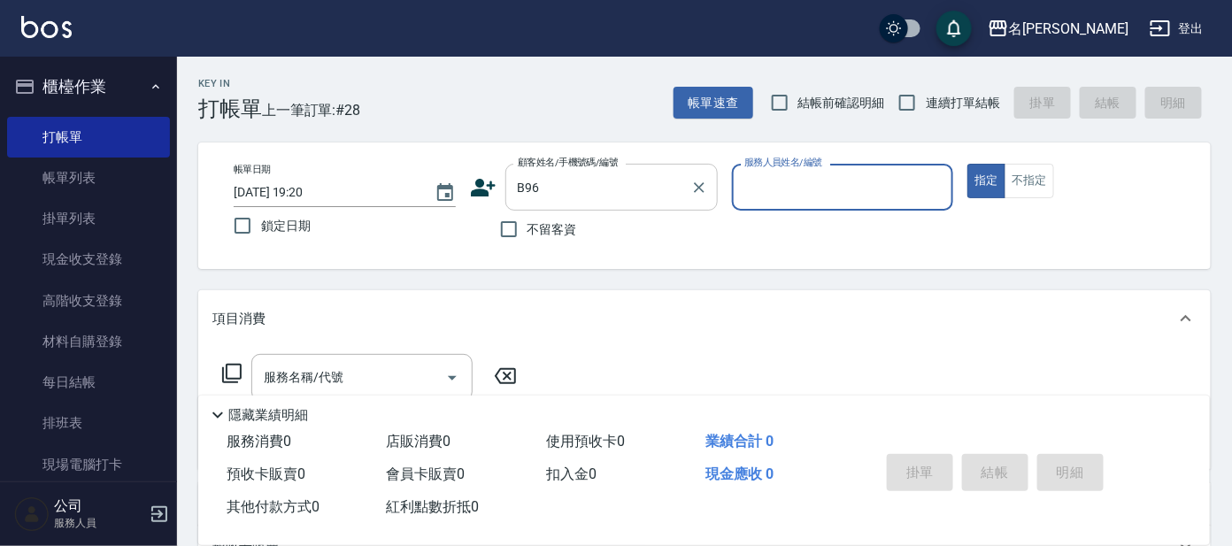
type input "[PERSON_NAME]/0953775768/B96"
type input "美君-2"
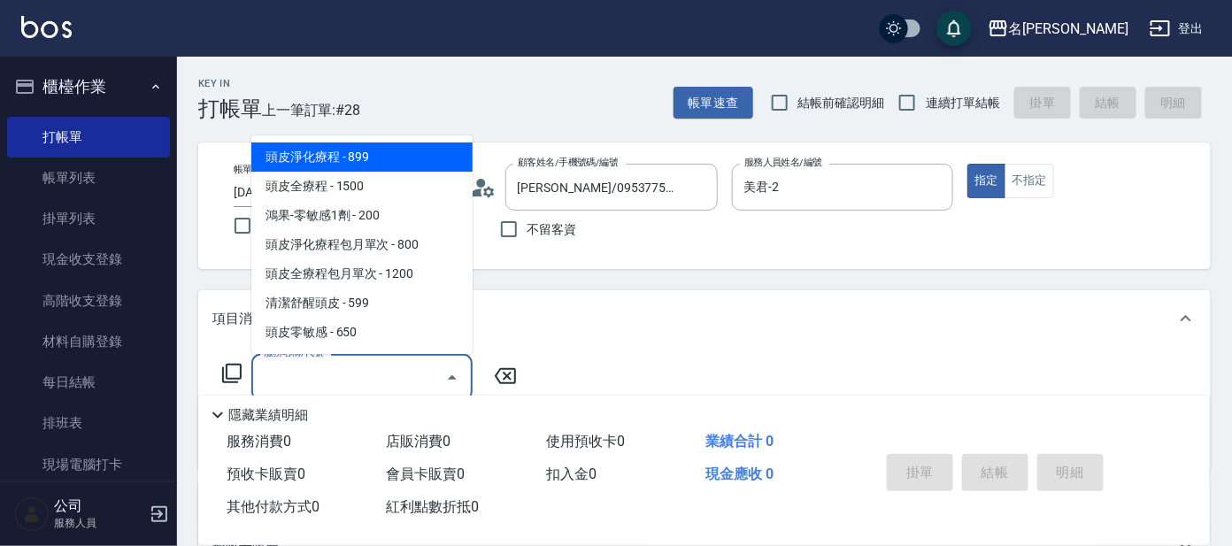
click at [402, 369] on input "服務名稱/代號" at bounding box center [348, 377] width 179 height 31
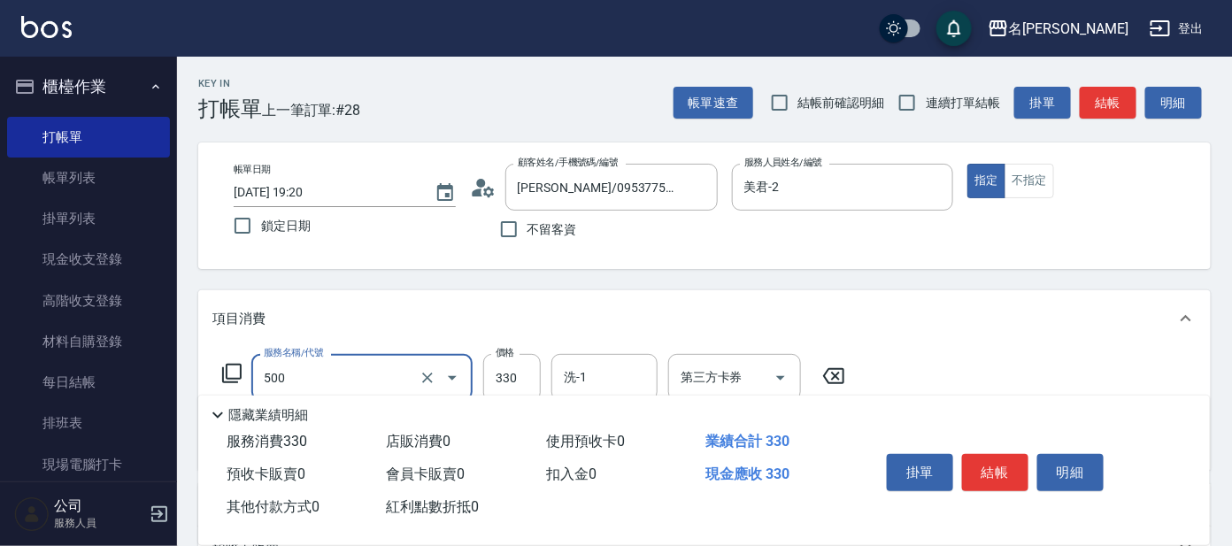
type input "高階洗髮(500)"
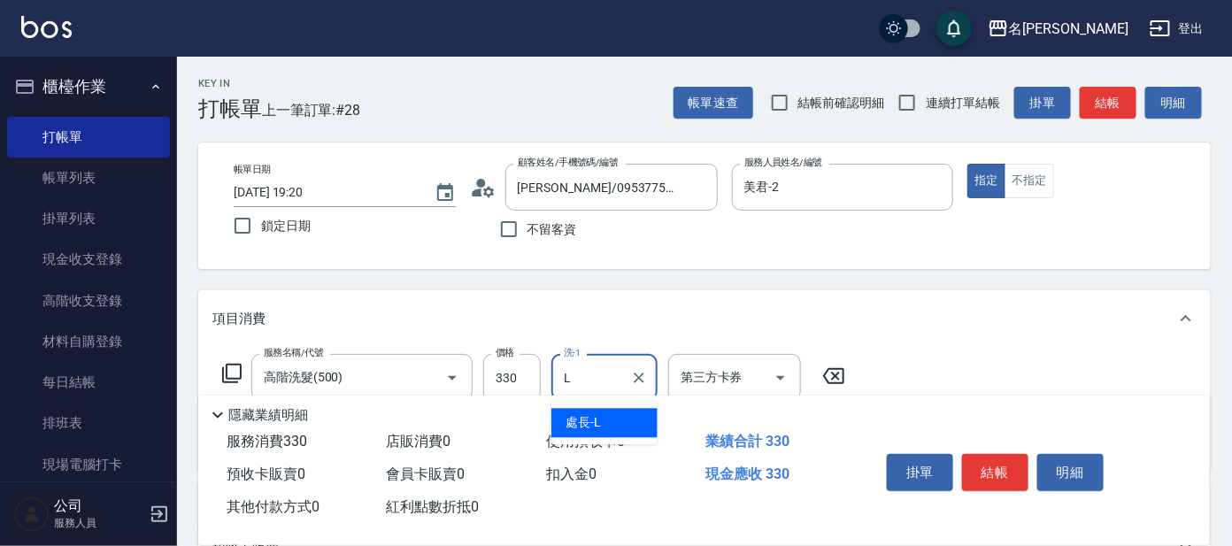
click at [600, 425] on div "處長 -L" at bounding box center [604, 423] width 106 height 29
type input "處長-L"
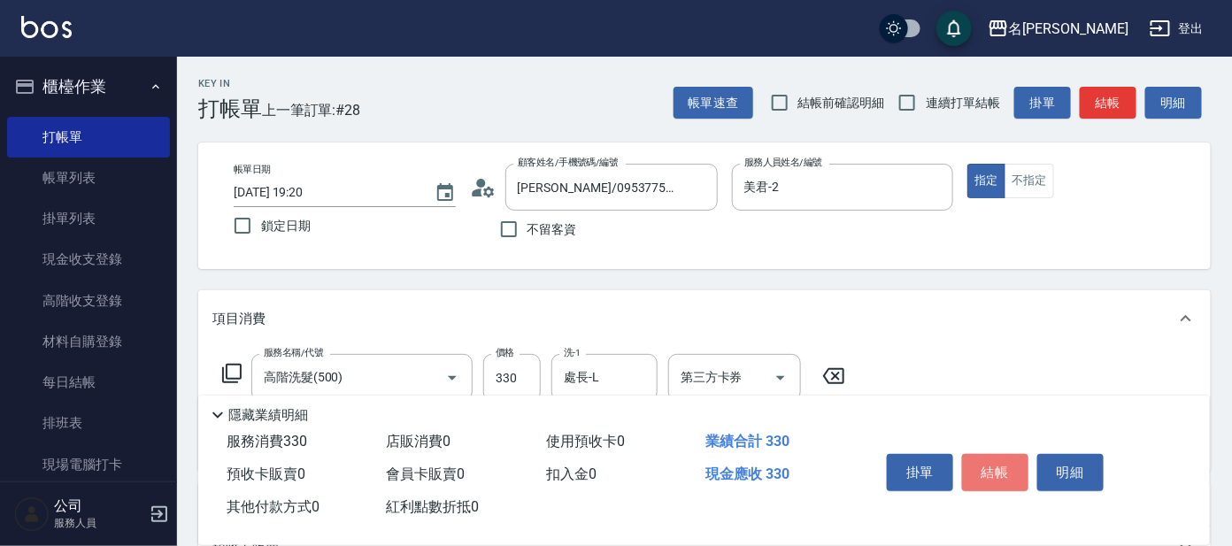
drag, startPoint x: 986, startPoint y: 473, endPoint x: 1100, endPoint y: 444, distance: 117.8
click at [1023, 466] on button "結帳" at bounding box center [995, 472] width 66 height 37
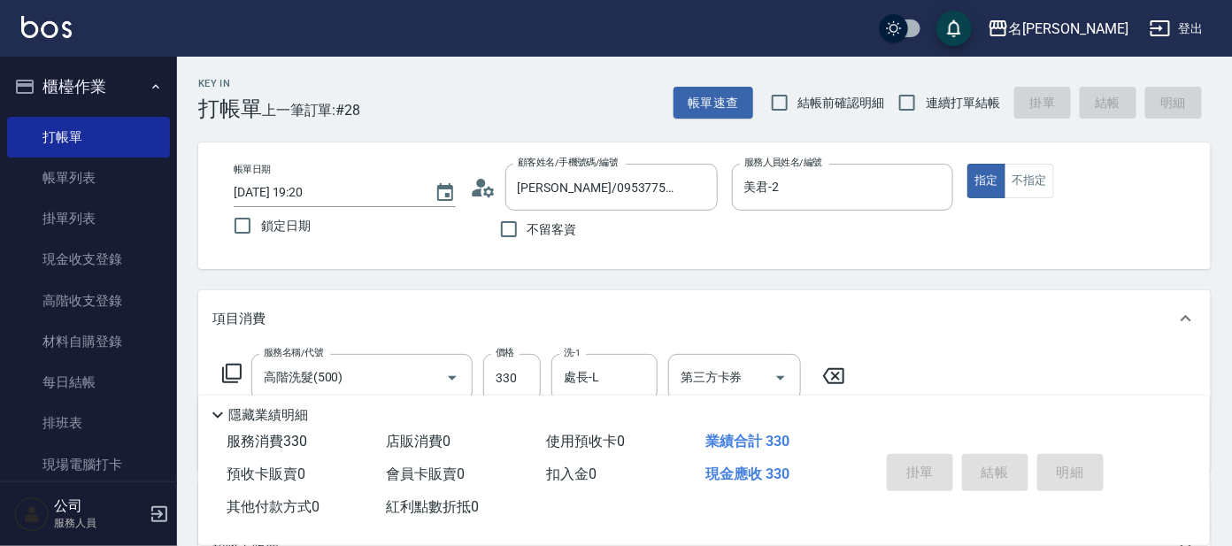
click at [133, 84] on button "櫃檯作業" at bounding box center [88, 87] width 163 height 46
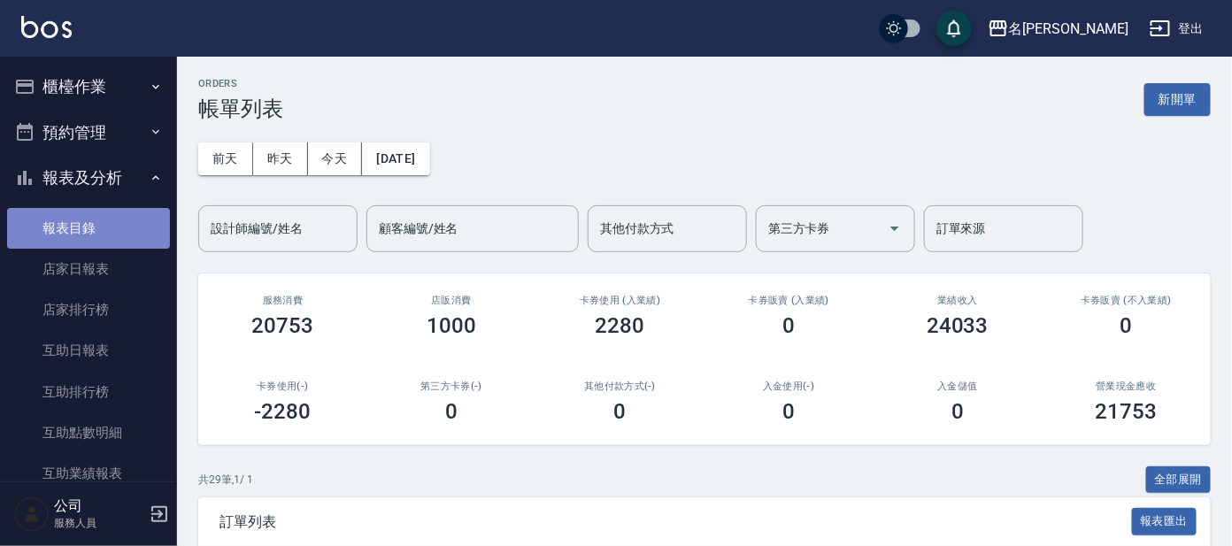
click at [103, 237] on link "報表目錄" at bounding box center [88, 228] width 163 height 41
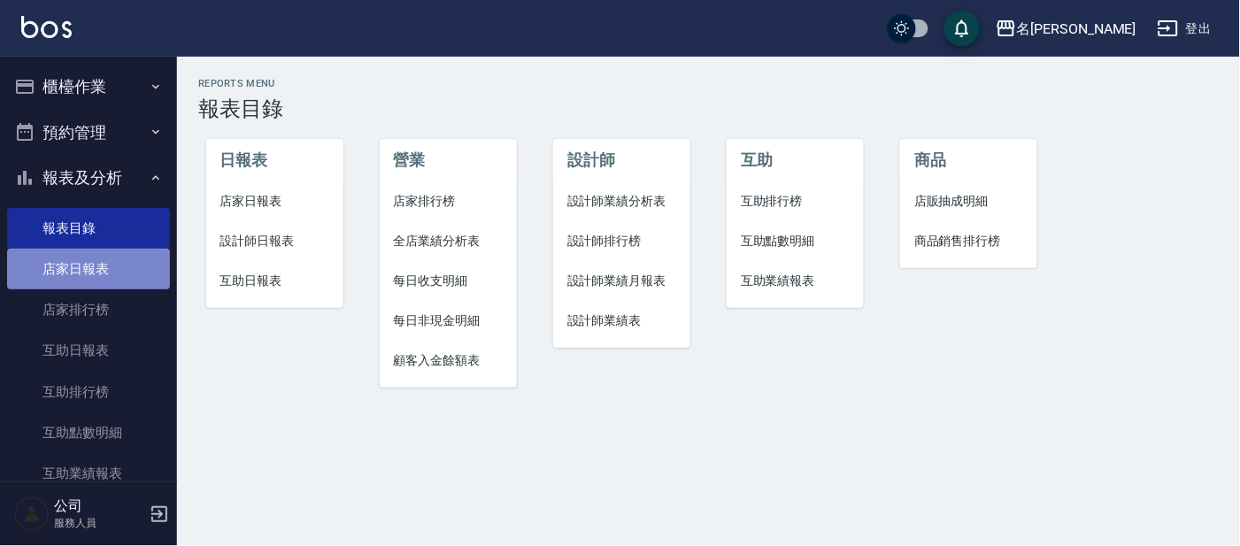
click at [93, 270] on link "店家日報表" at bounding box center [88, 269] width 163 height 41
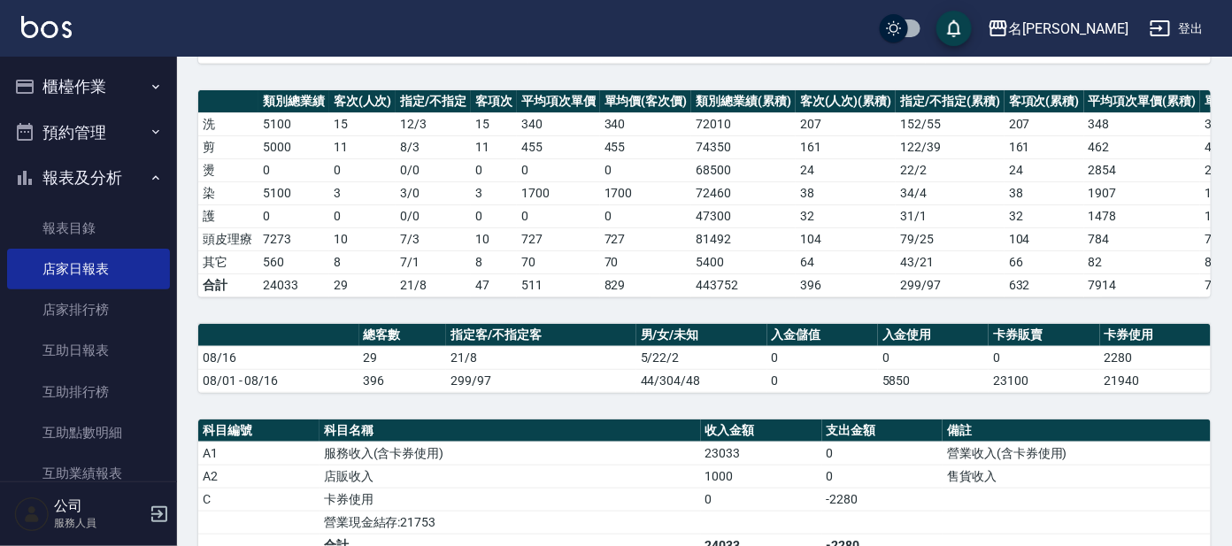
scroll to position [331, 0]
